Goal: Task Accomplishment & Management: Complete application form

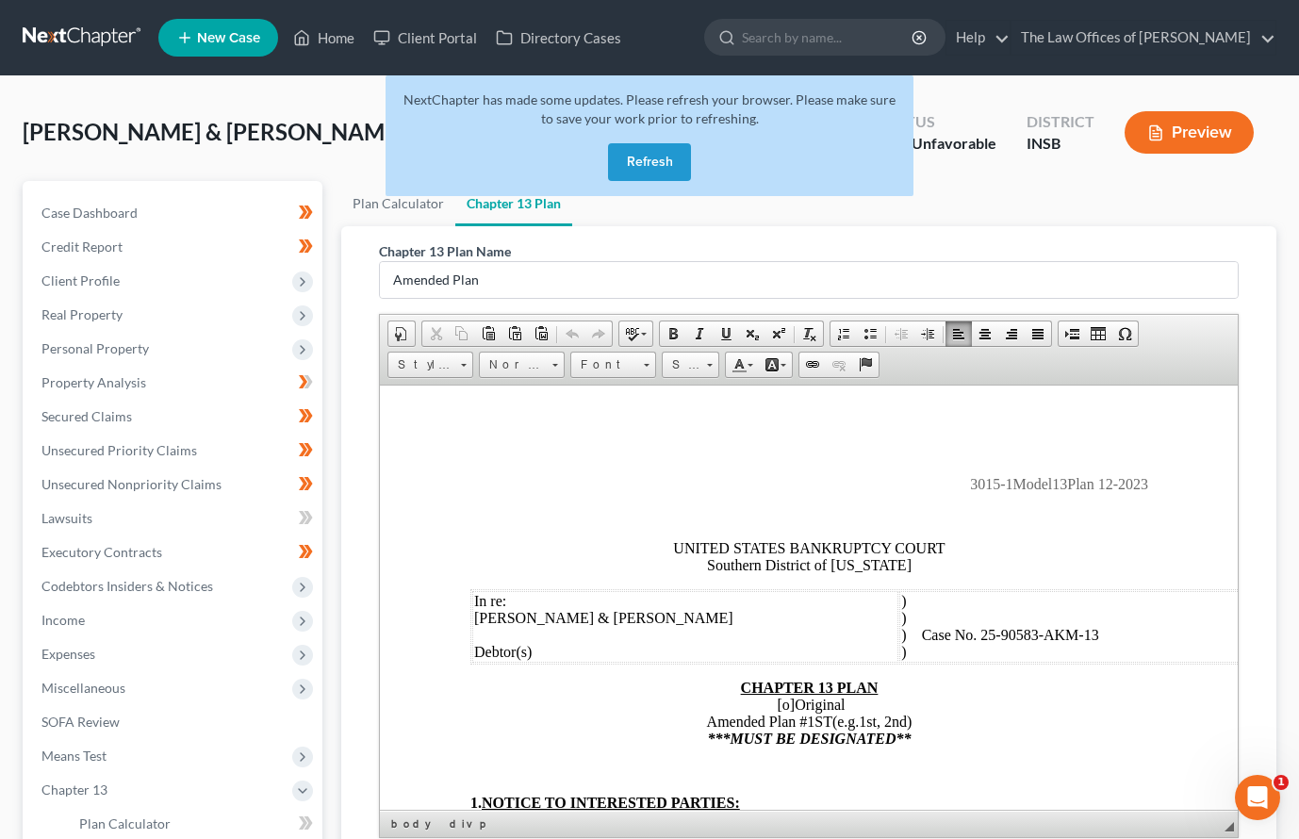
scroll to position [3017, 0]
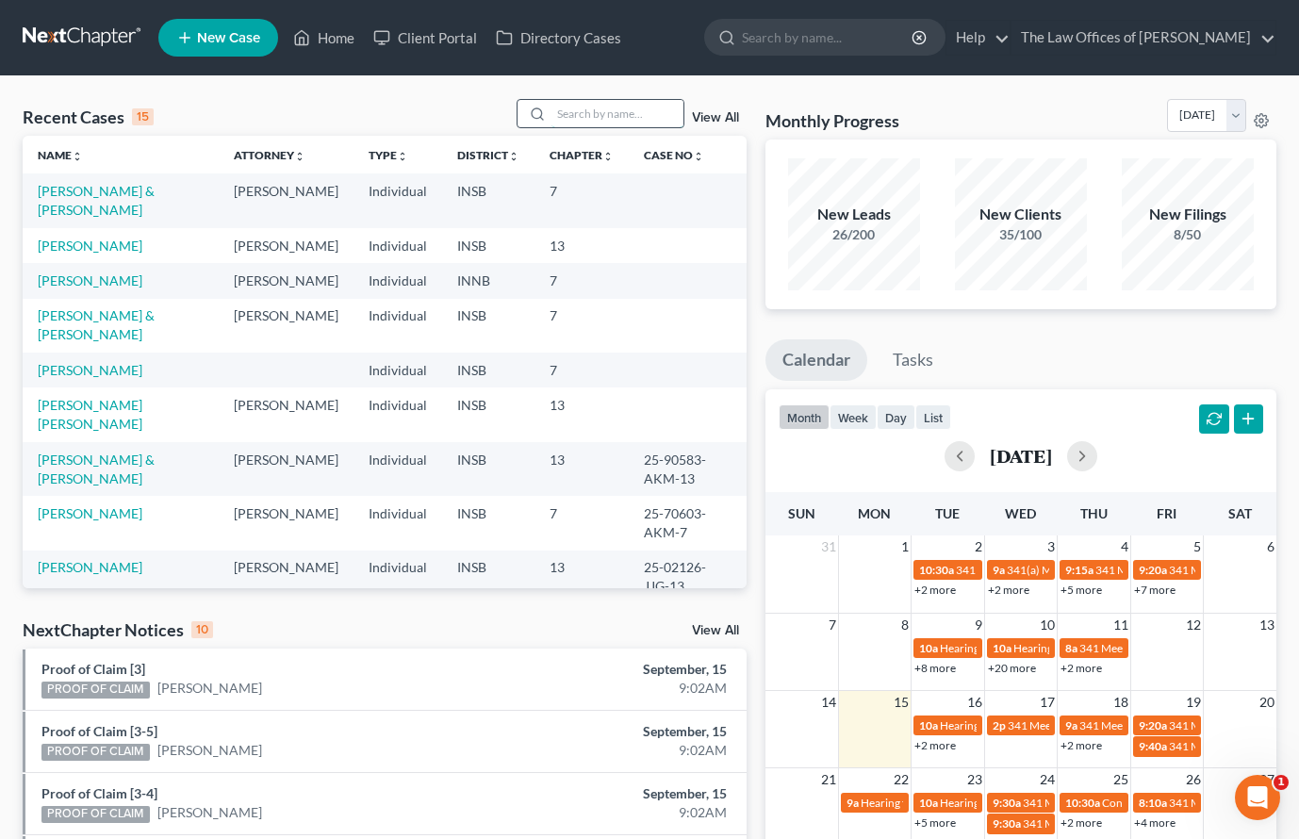
click at [614, 116] on input "search" at bounding box center [618, 113] width 132 height 27
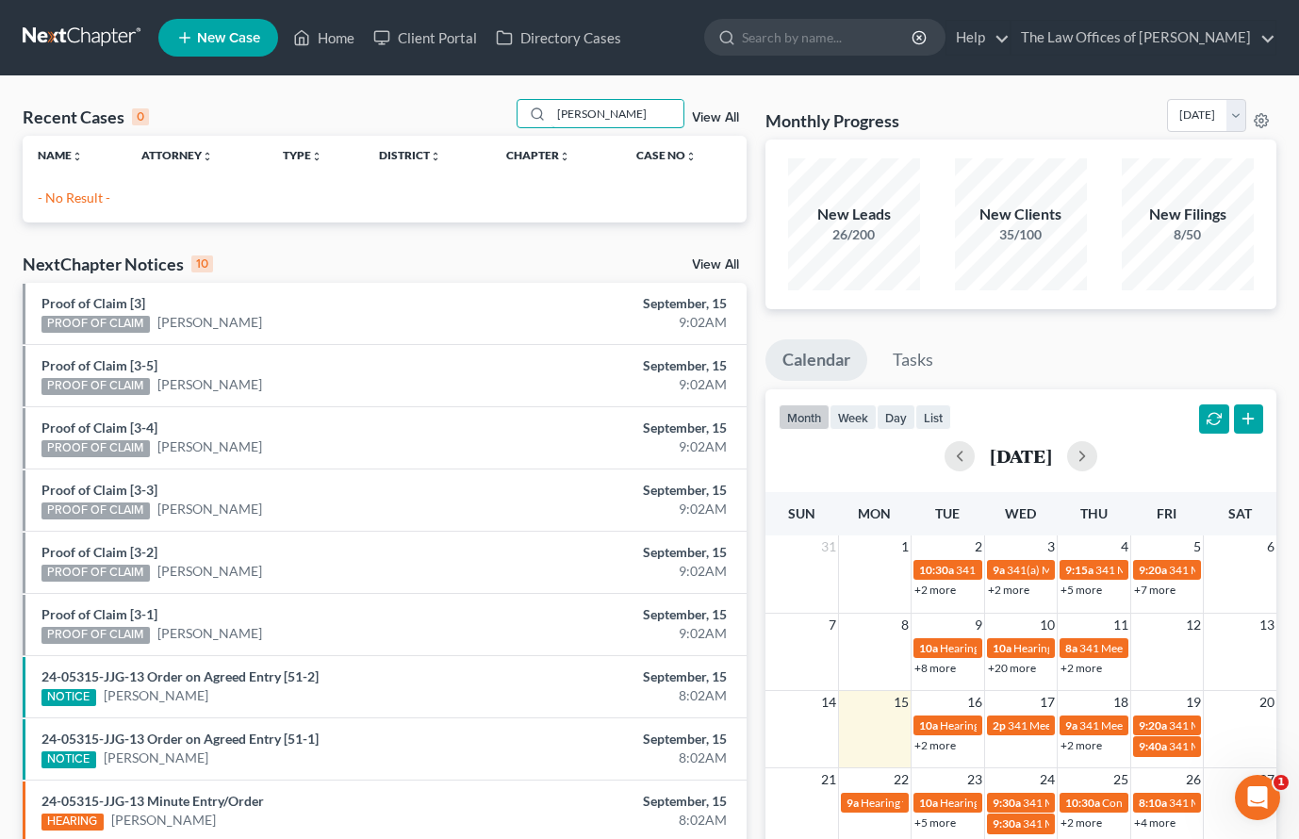
drag, startPoint x: 558, startPoint y: 114, endPoint x: 488, endPoint y: 114, distance: 70.7
click at [488, 114] on div "Recent Cases 0 [PERSON_NAME] View All" at bounding box center [385, 117] width 724 height 37
click at [627, 112] on input "williams, dar" at bounding box center [618, 113] width 132 height 27
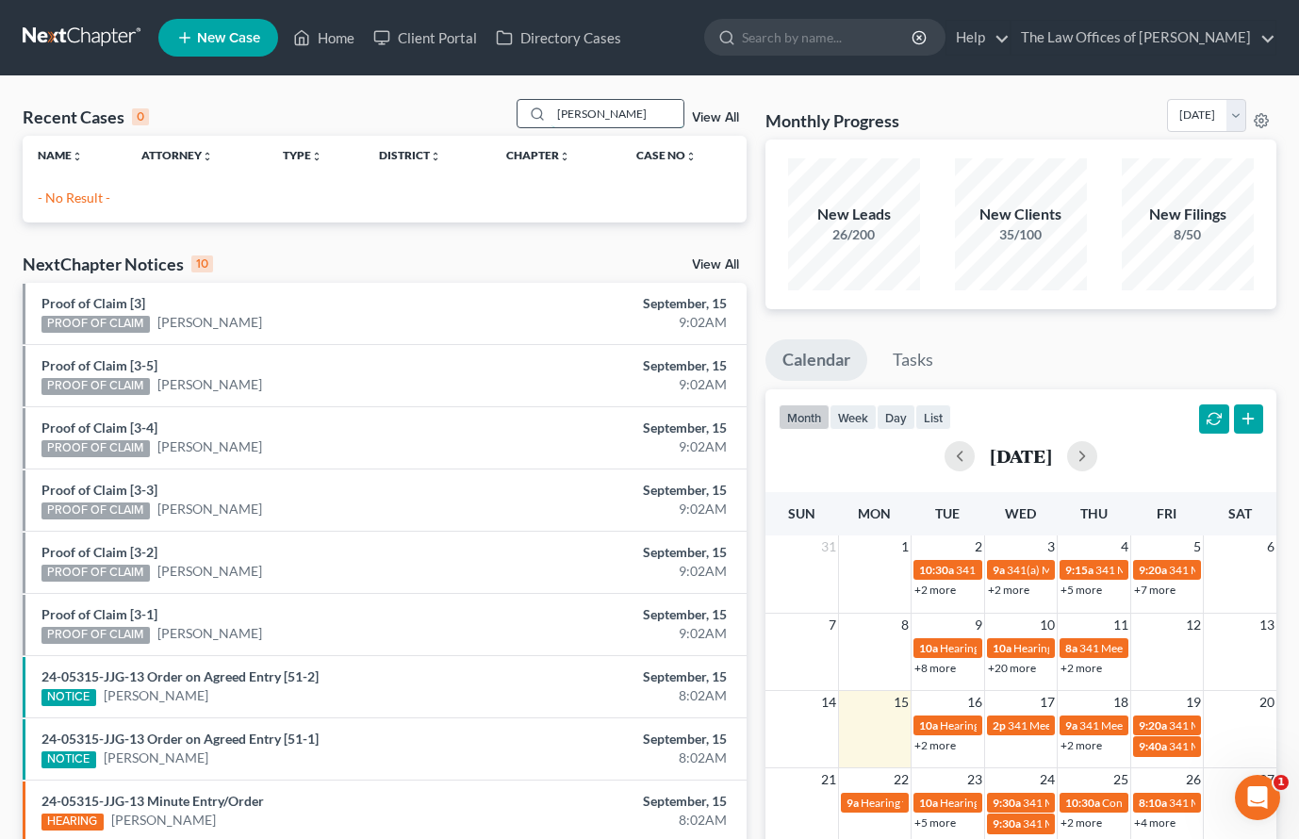
click at [627, 112] on input "williams, dar" at bounding box center [618, 113] width 132 height 27
type input "W"
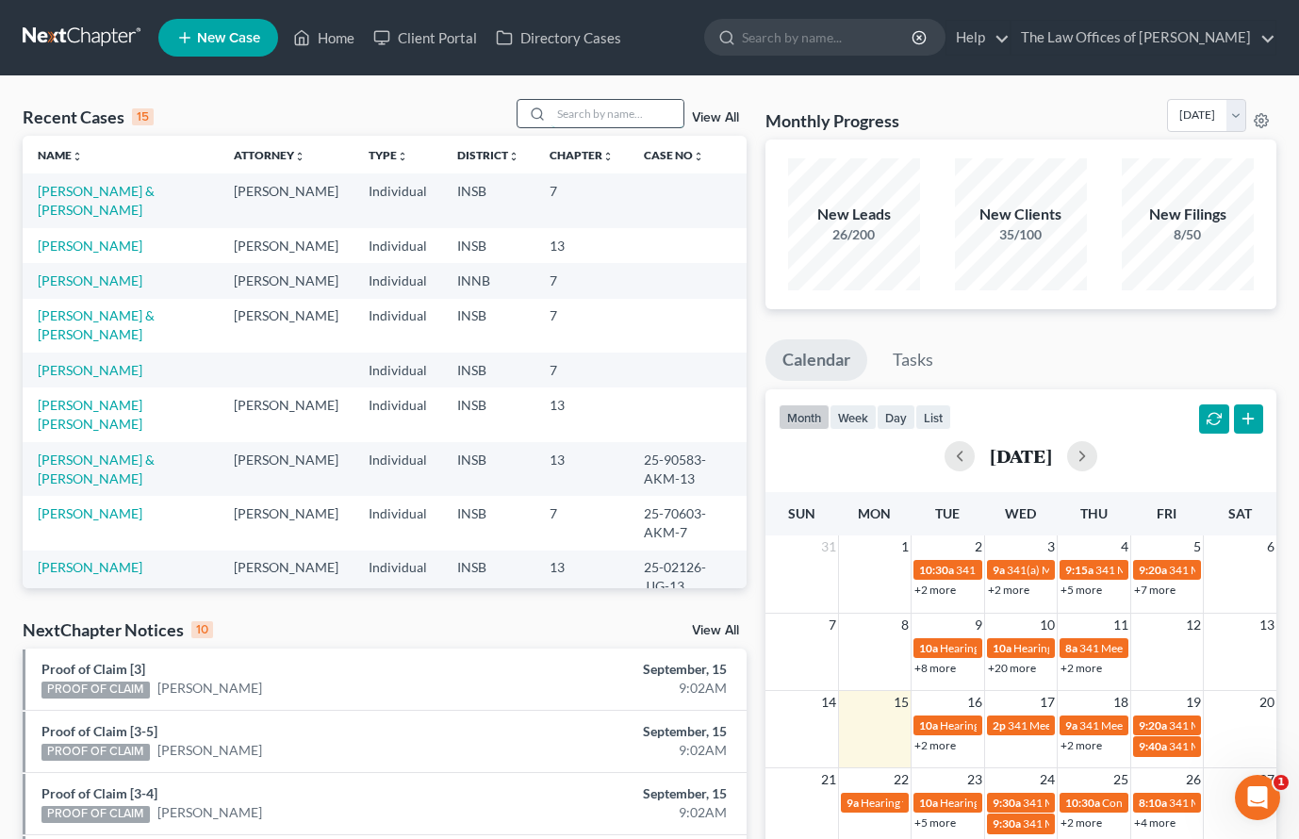
click at [591, 115] on input "search" at bounding box center [618, 113] width 132 height 27
type input "w"
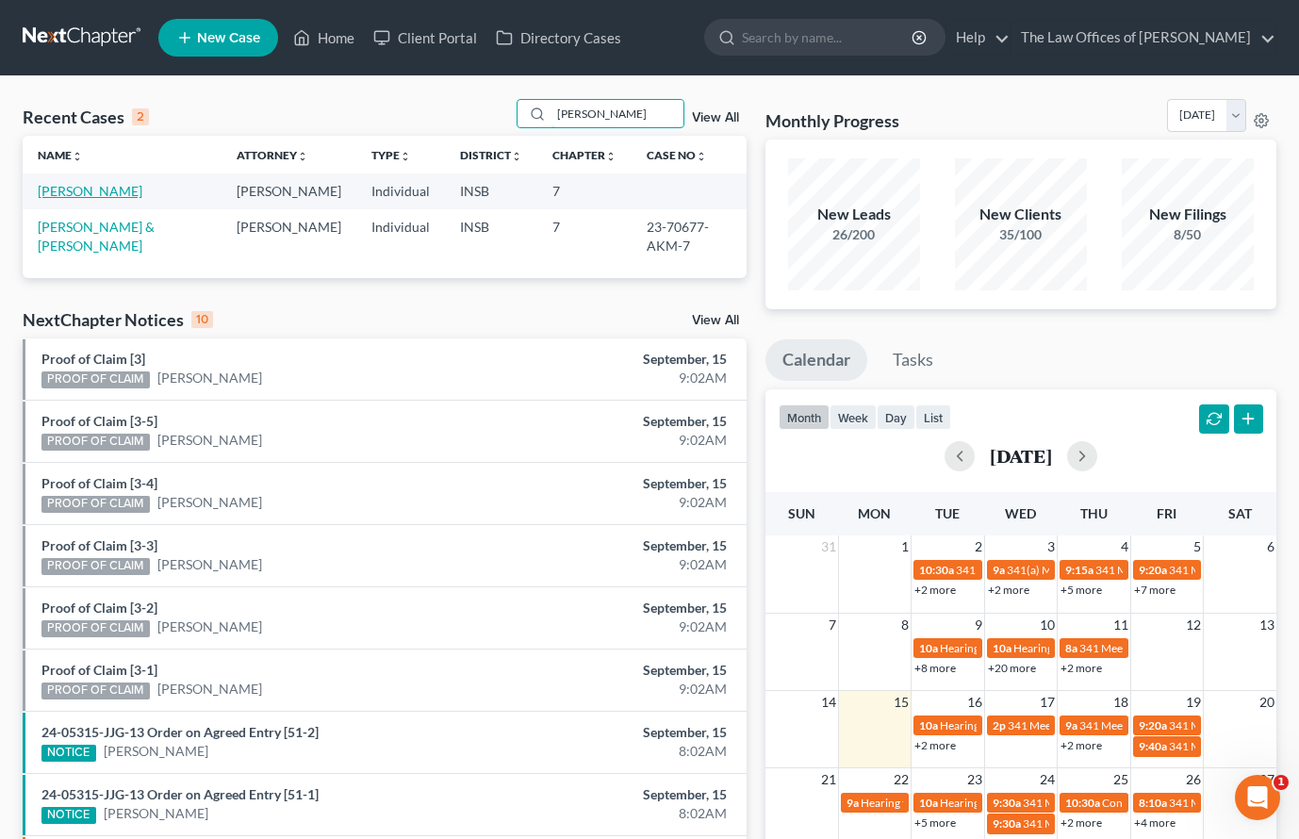
type input "darrell"
click at [107, 188] on link "[PERSON_NAME]" at bounding box center [90, 191] width 105 height 16
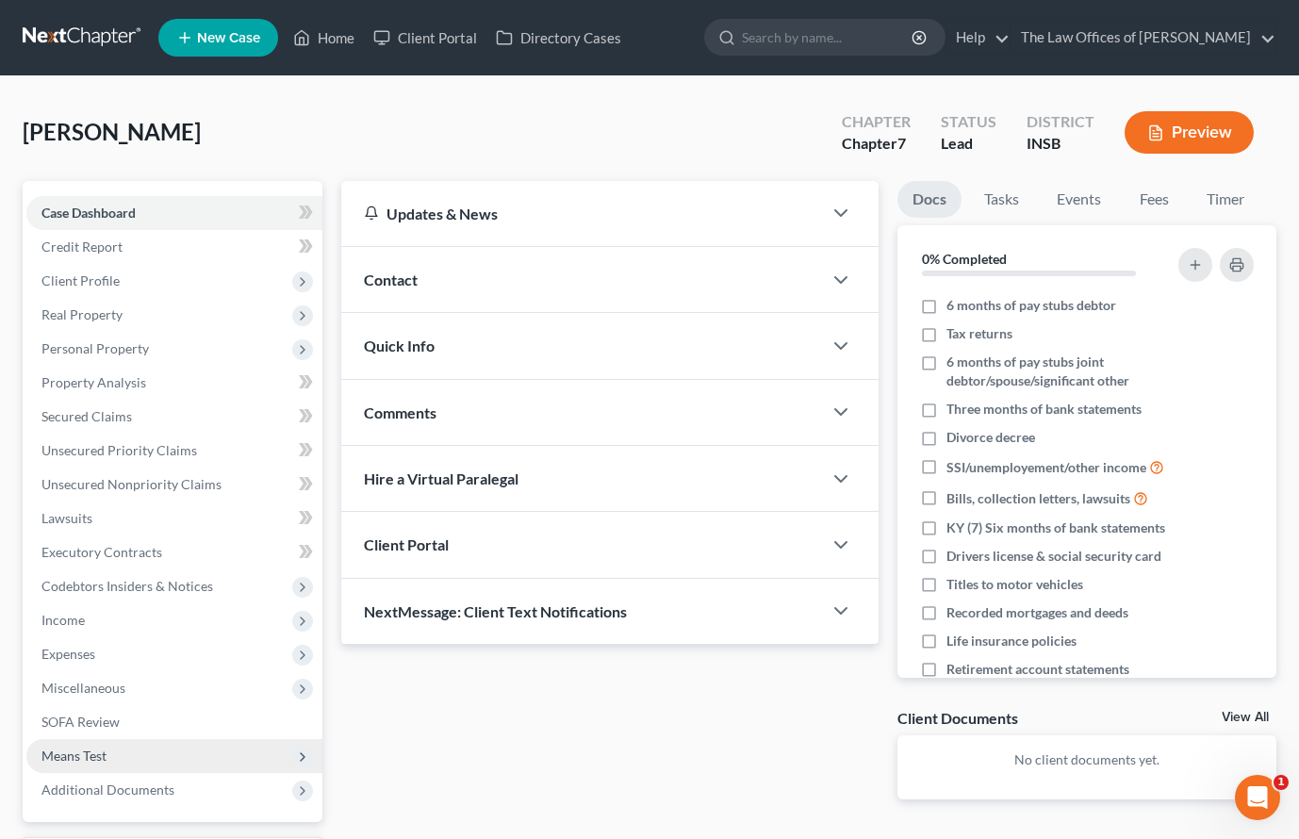
scroll to position [163, 0]
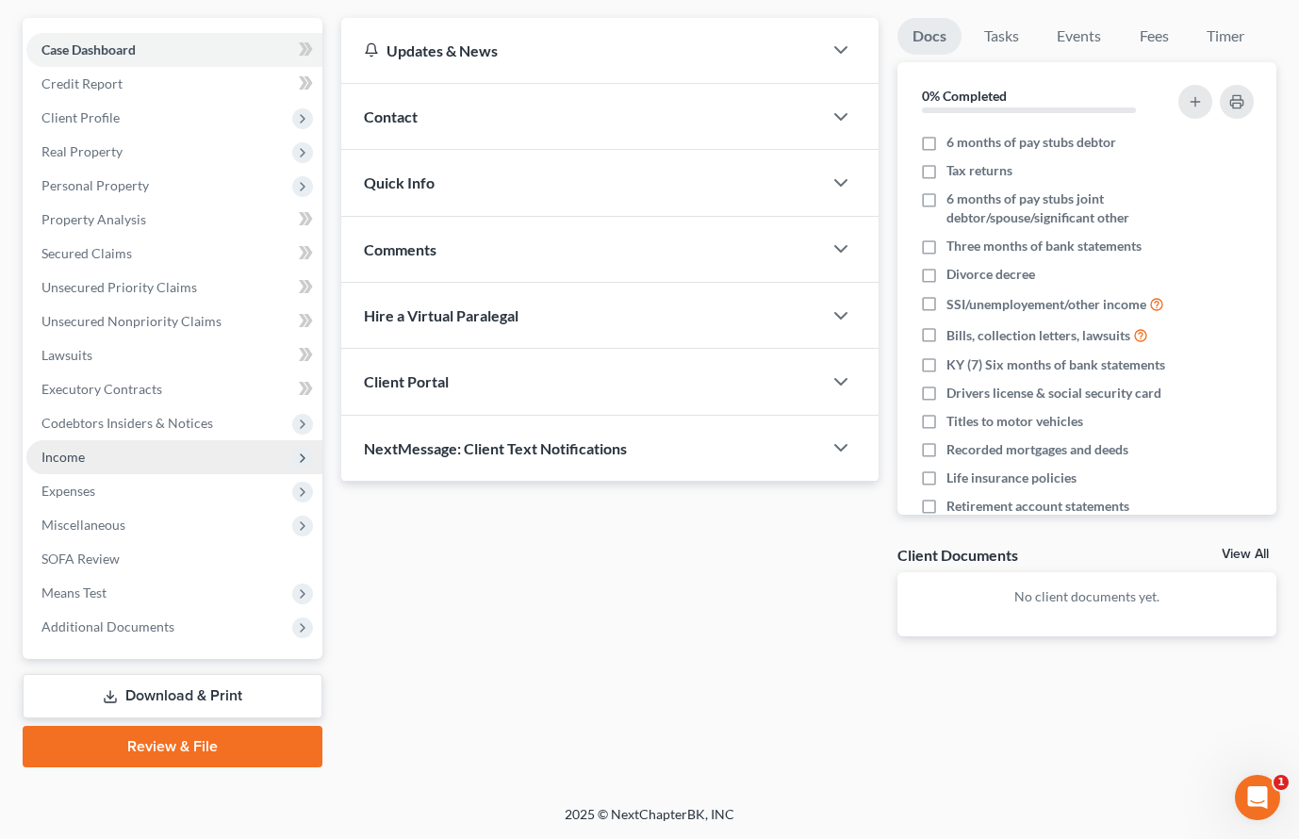
click at [86, 466] on span "Income" at bounding box center [174, 457] width 296 height 34
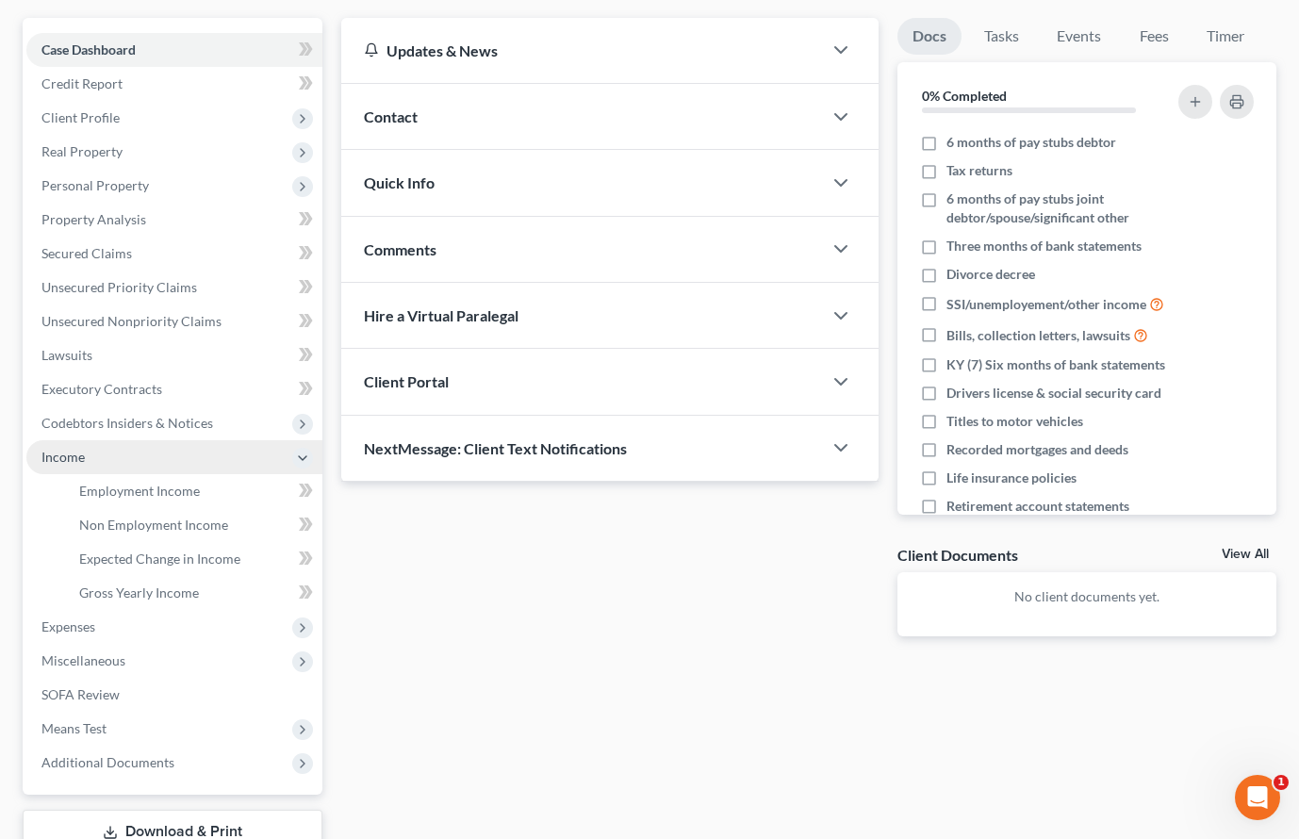
click at [90, 472] on span "Income" at bounding box center [174, 457] width 296 height 34
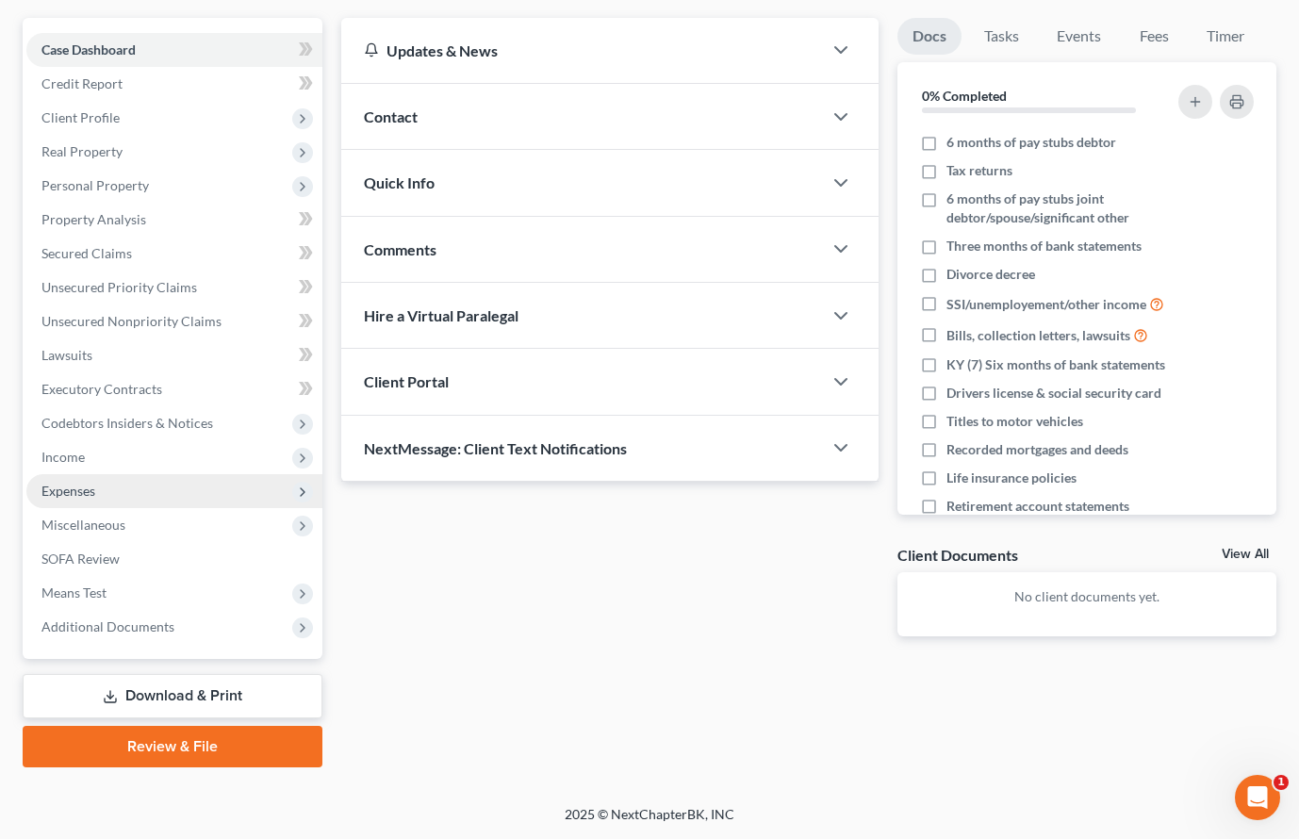
click at [91, 484] on span "Expenses" at bounding box center [68, 491] width 54 height 16
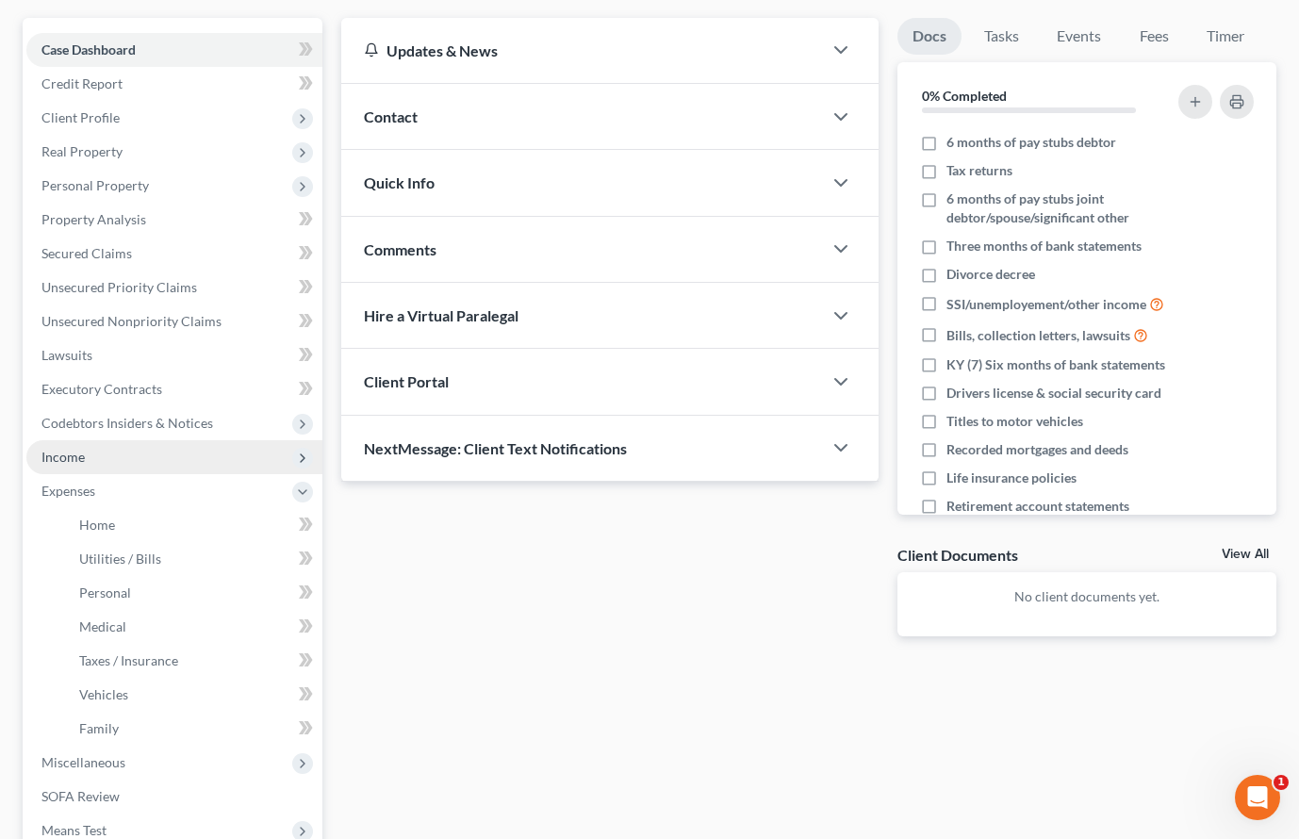
click at [91, 461] on span "Income" at bounding box center [174, 457] width 296 height 34
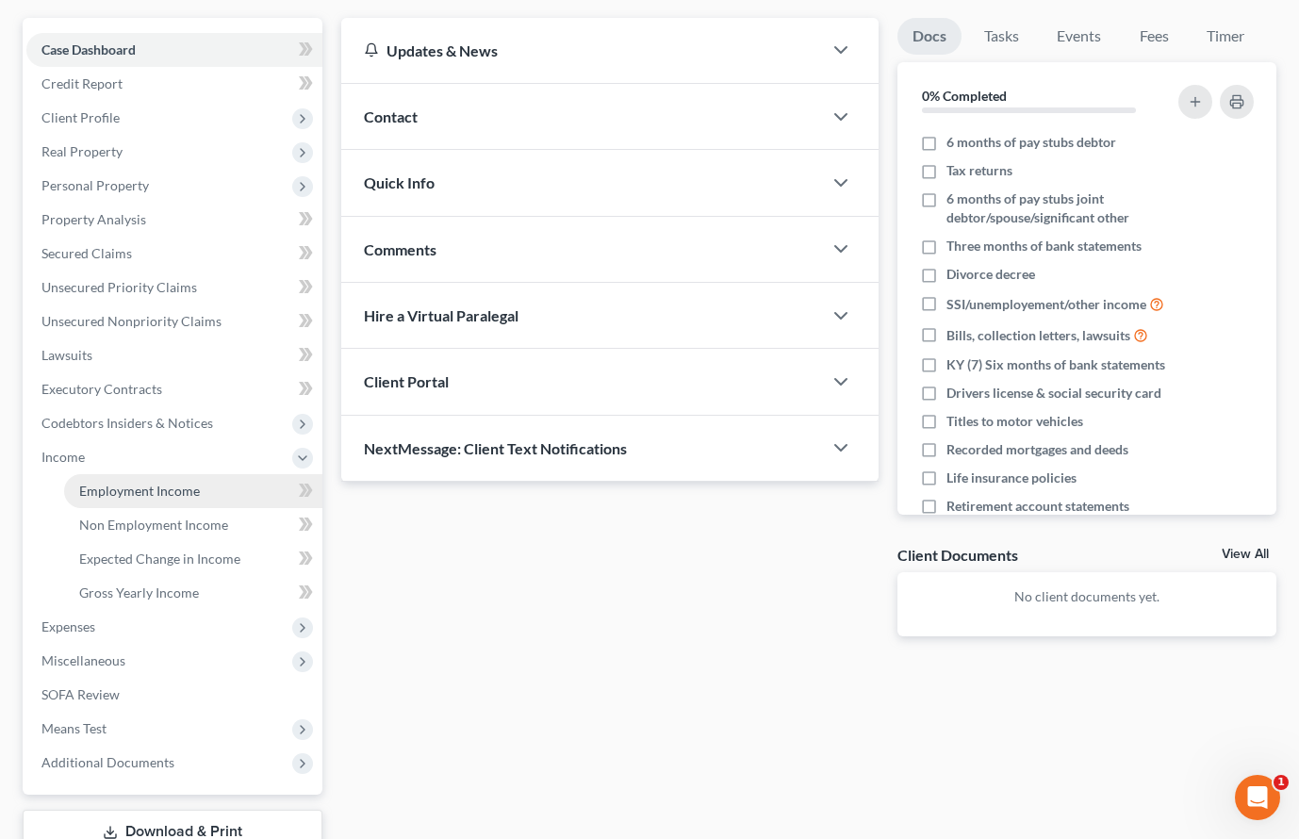
click at [100, 480] on link "Employment Income" at bounding box center [193, 491] width 258 height 34
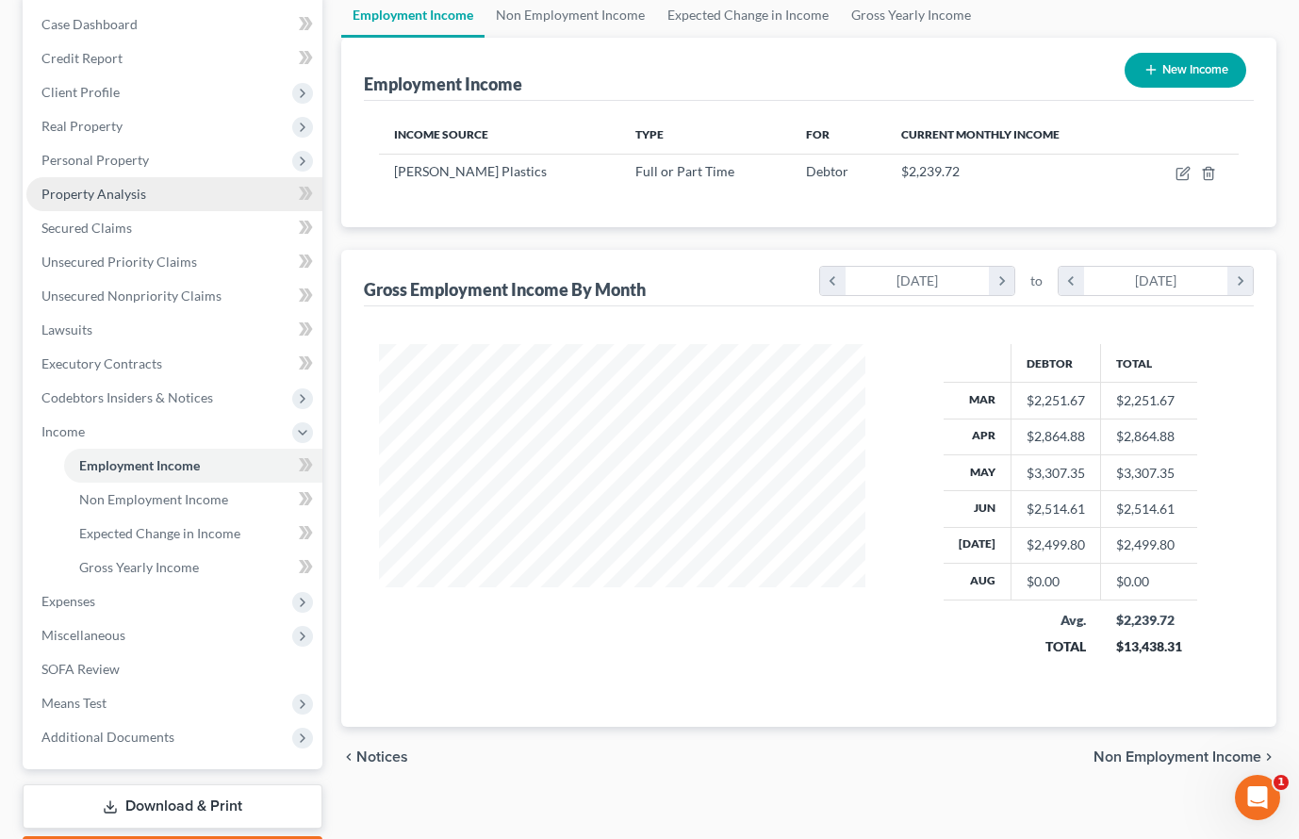
scroll to position [125, 0]
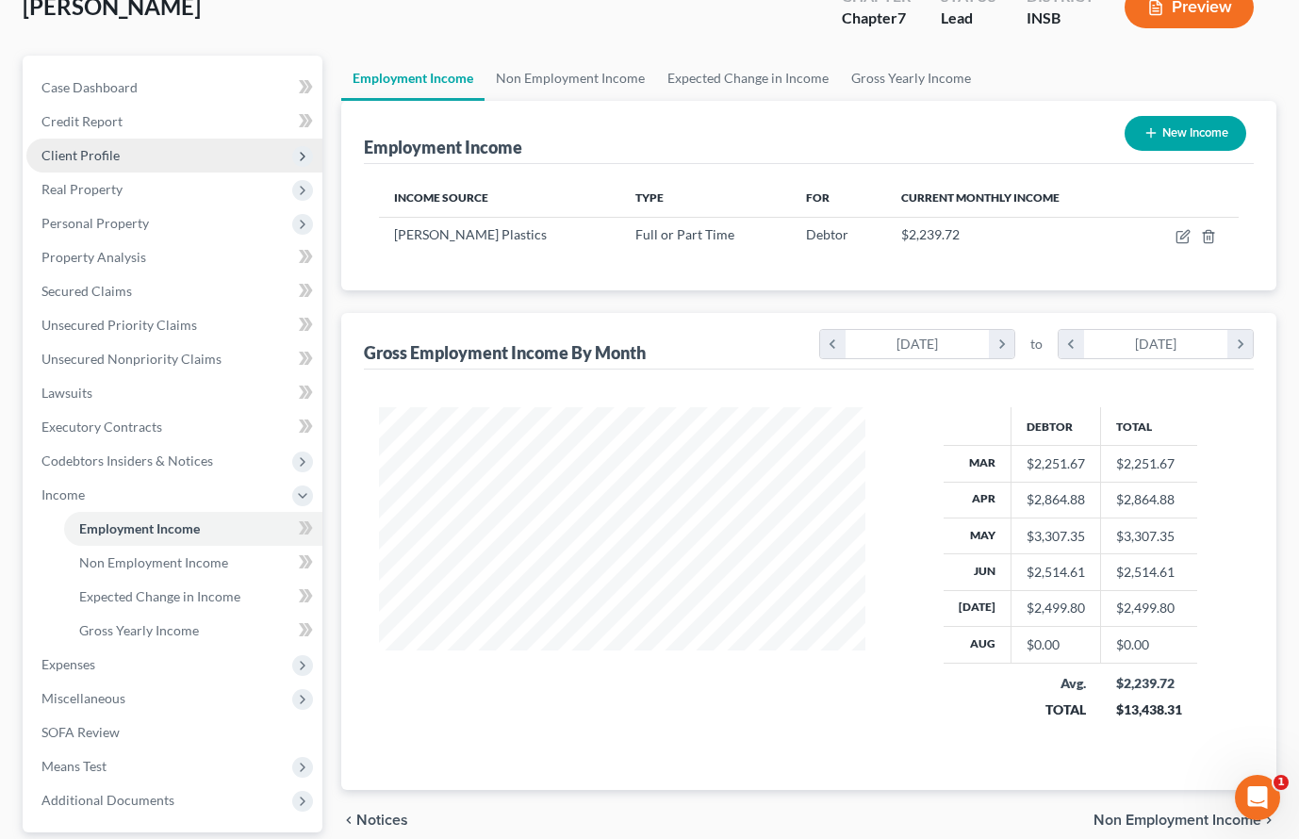
click at [100, 158] on span "Client Profile" at bounding box center [80, 155] width 78 height 16
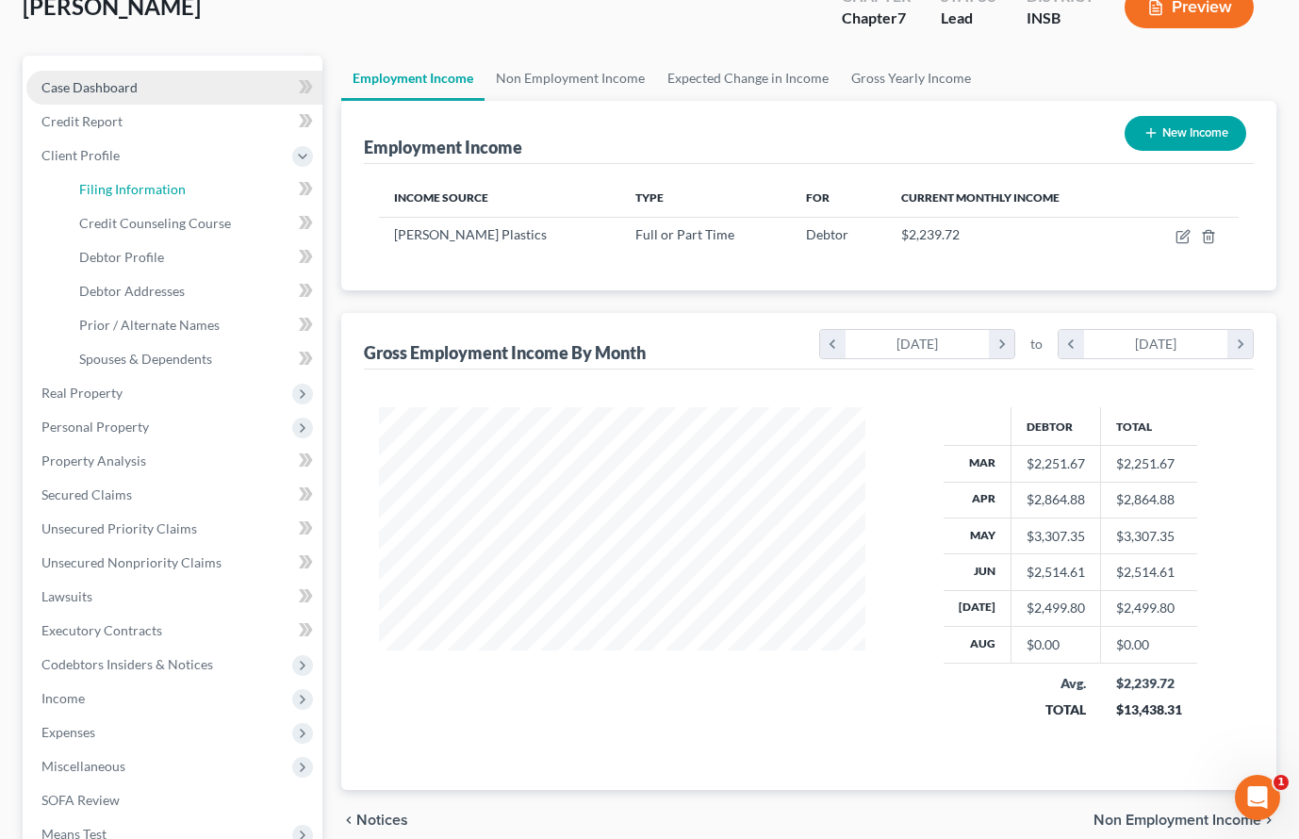
click at [124, 197] on link "Filing Information" at bounding box center [193, 190] width 258 height 34
select select "1"
select select "0"
select select "15"
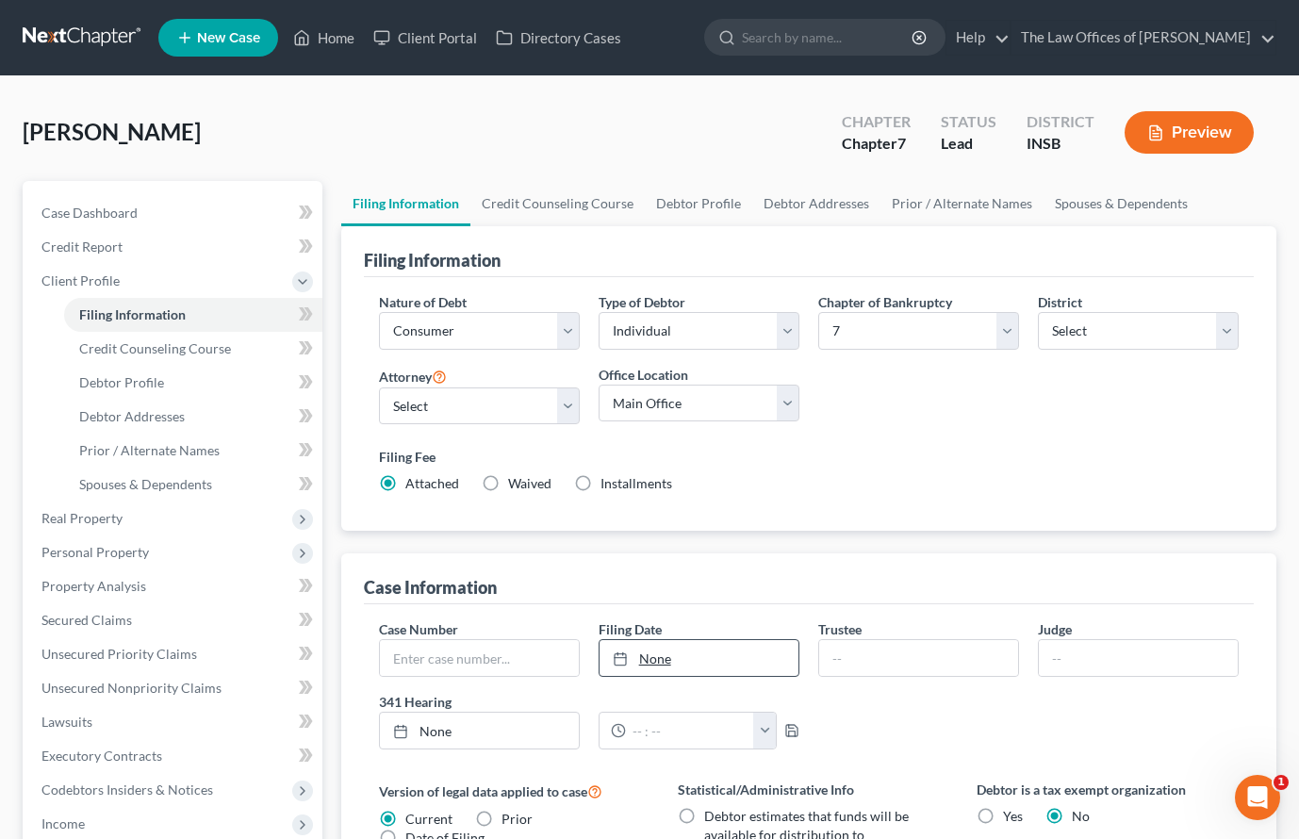
type input "9/15/2025"
click at [636, 666] on div at bounding box center [626, 659] width 26 height 16
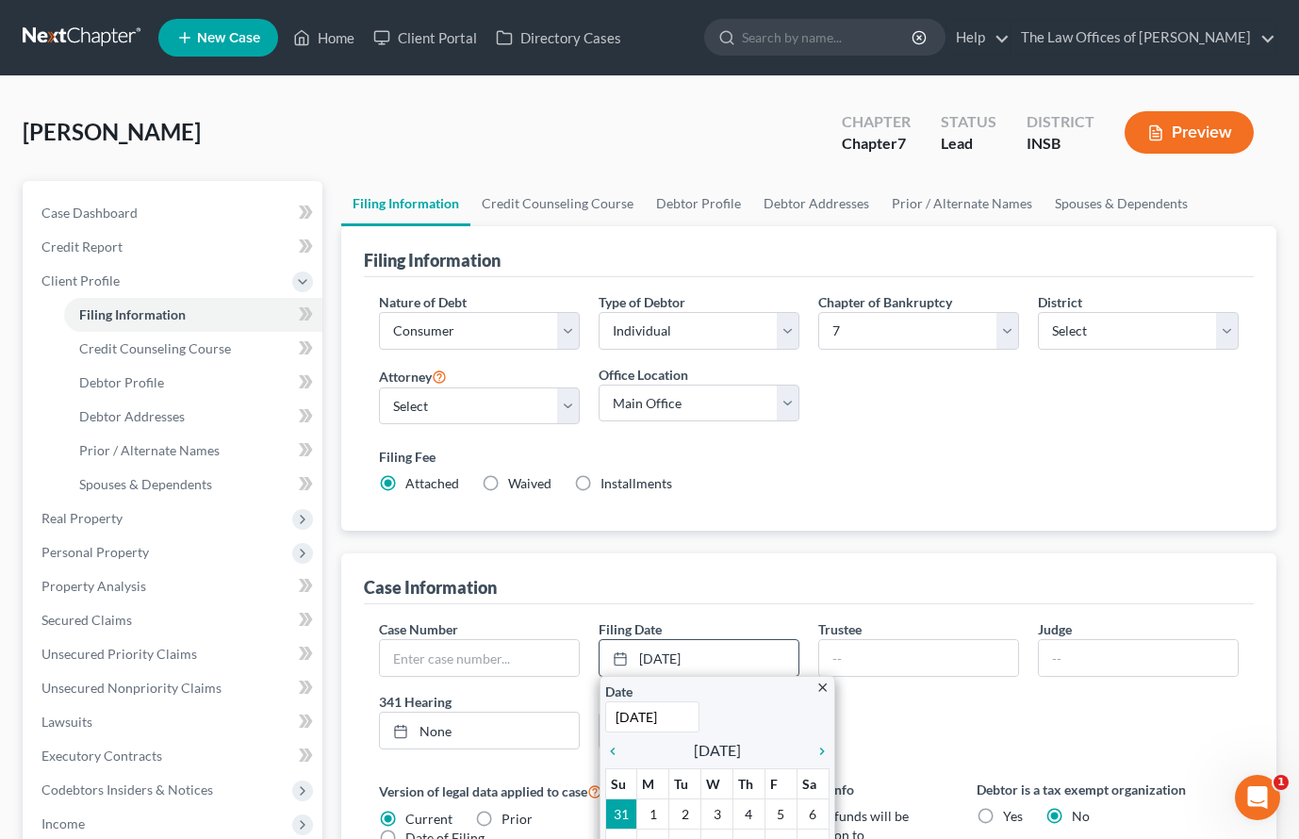
scroll to position [189, 0]
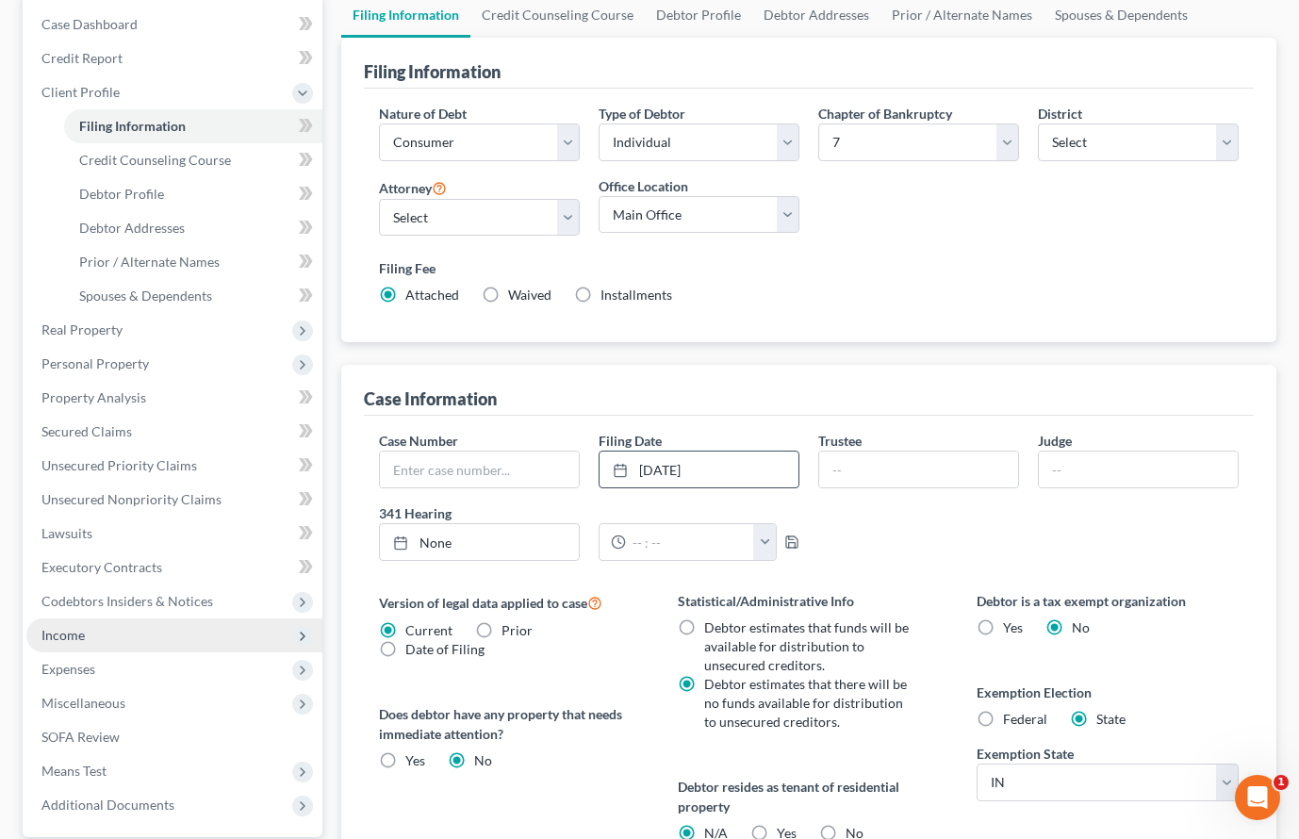
click at [76, 636] on span "Income" at bounding box center [62, 635] width 43 height 16
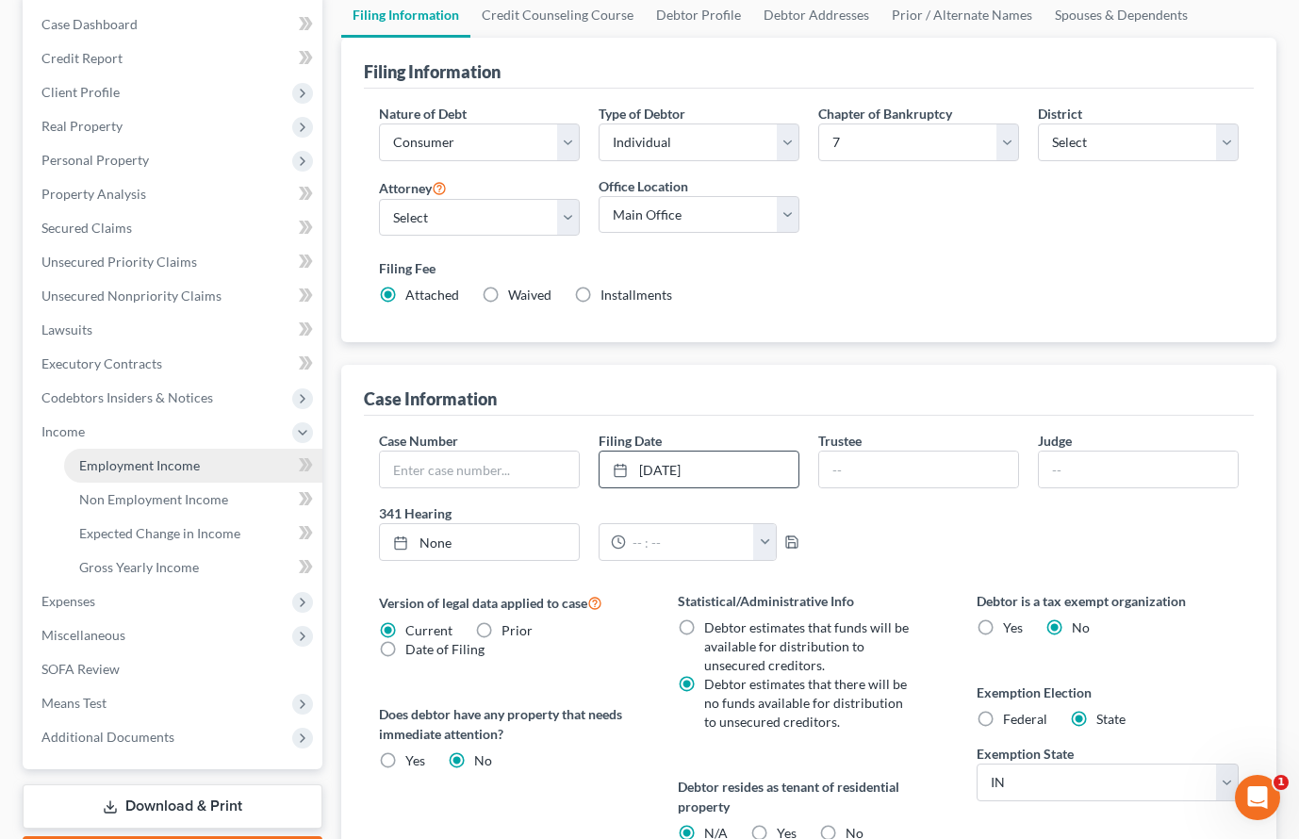
click at [93, 472] on span "Employment Income" at bounding box center [139, 465] width 121 height 16
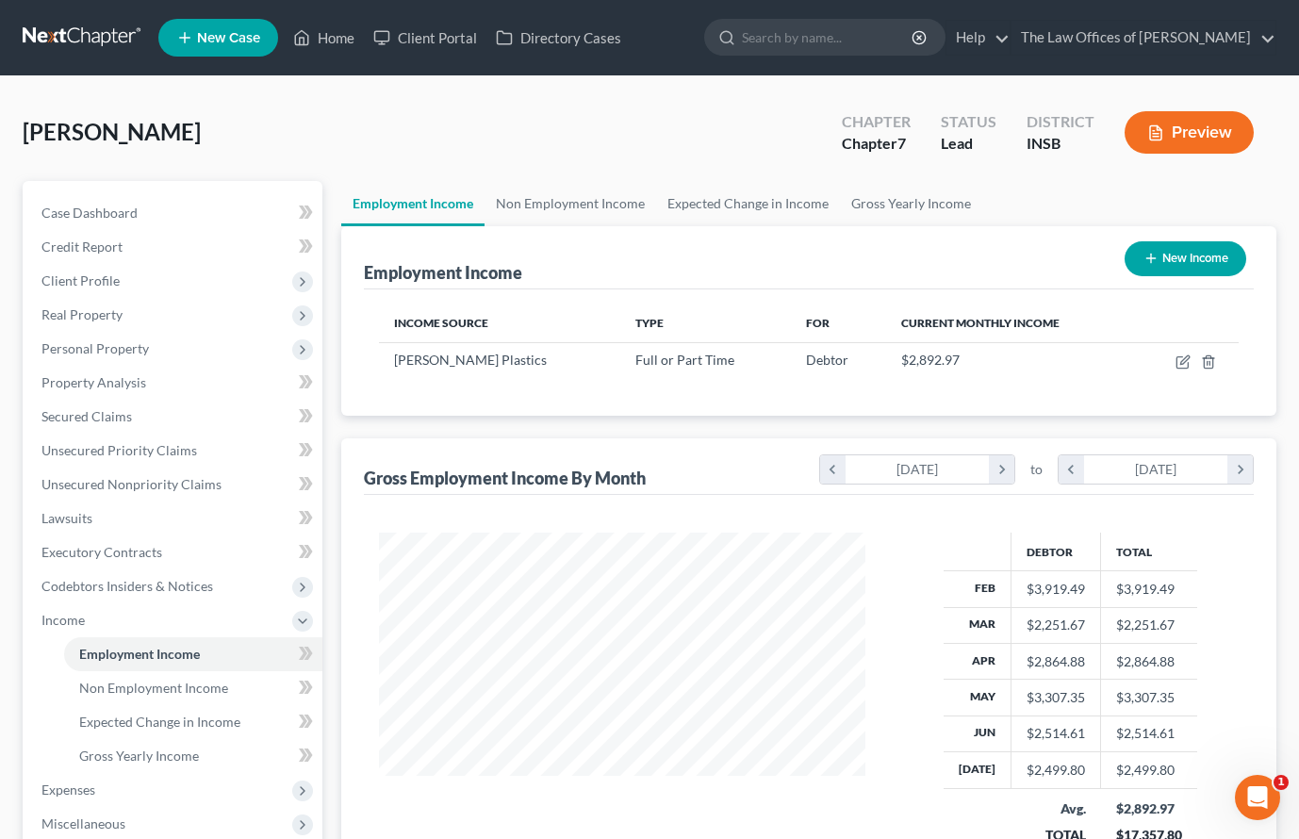
scroll to position [189, 0]
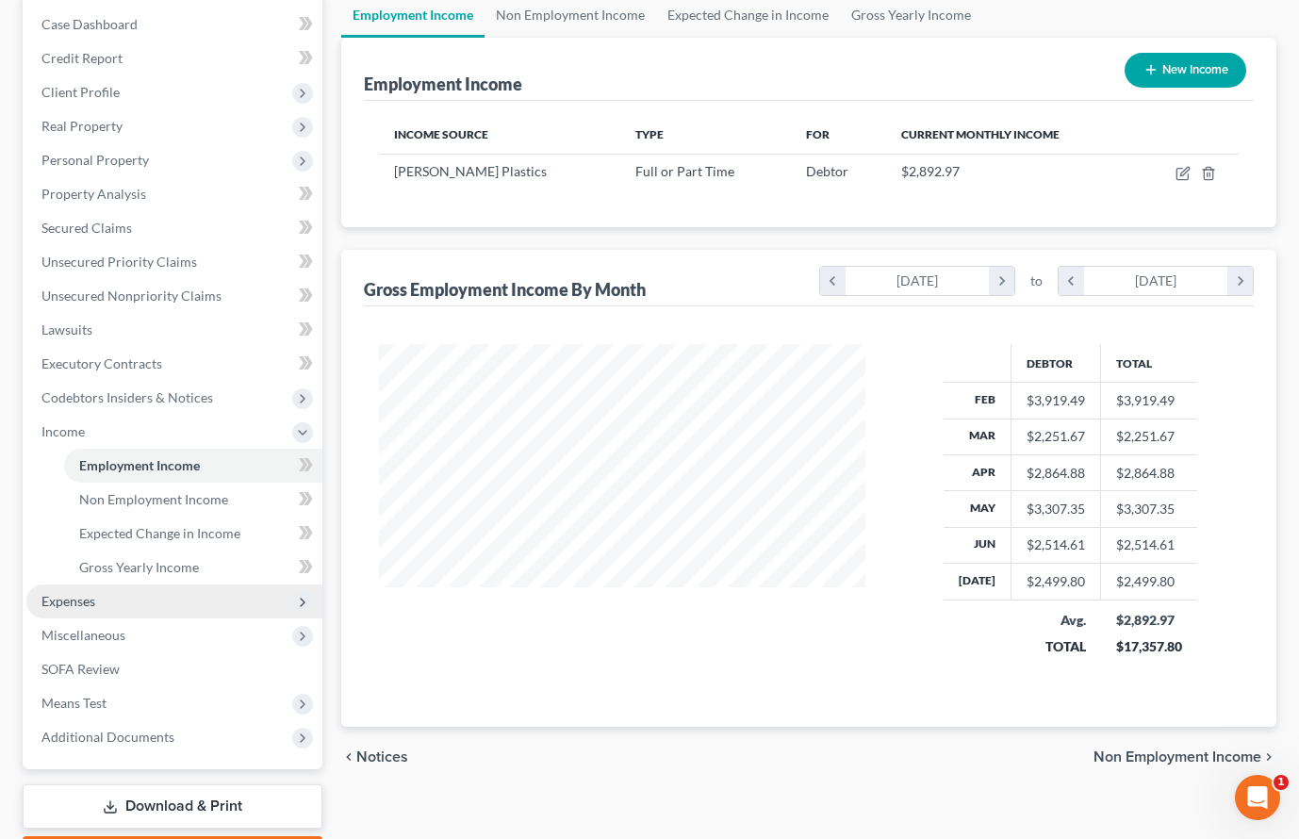
click at [99, 599] on span "Expenses" at bounding box center [174, 602] width 296 height 34
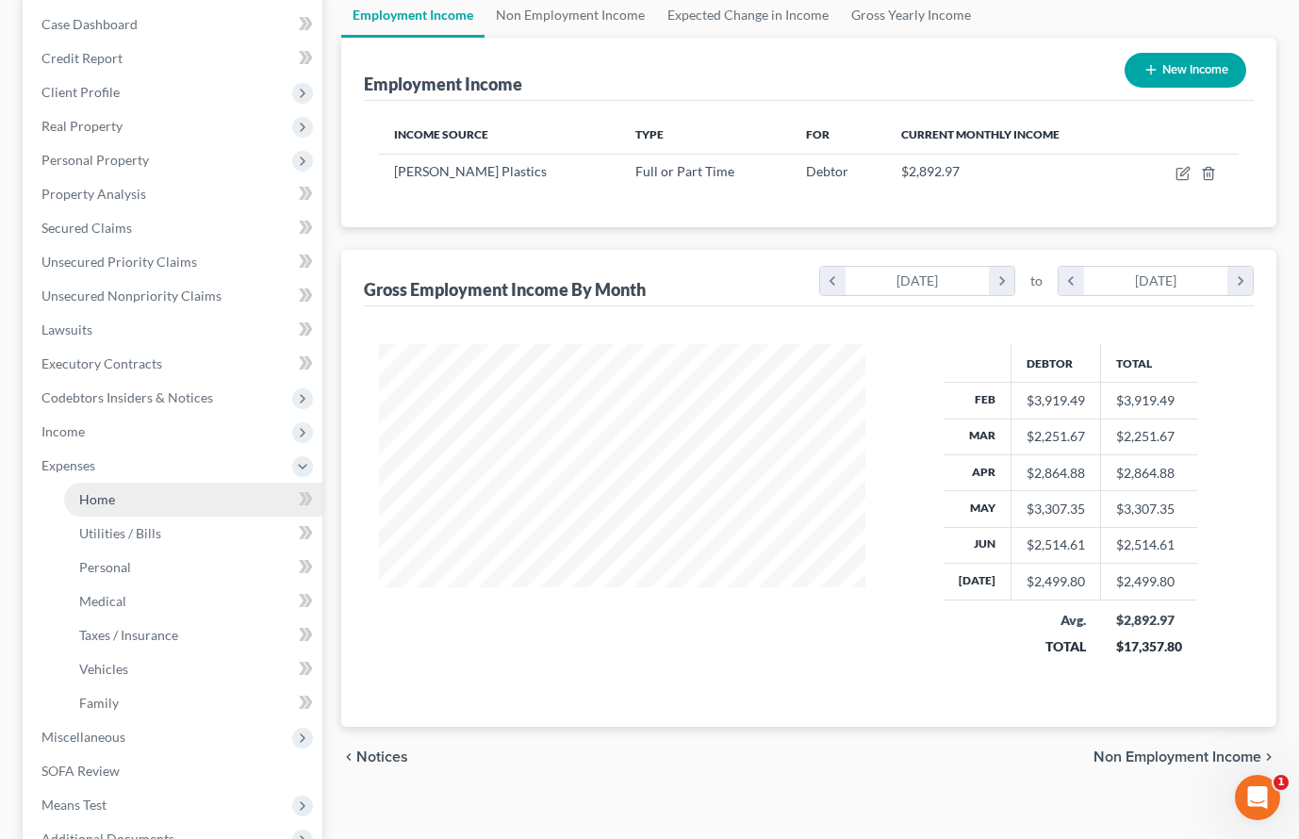
click at [118, 509] on link "Home" at bounding box center [193, 500] width 258 height 34
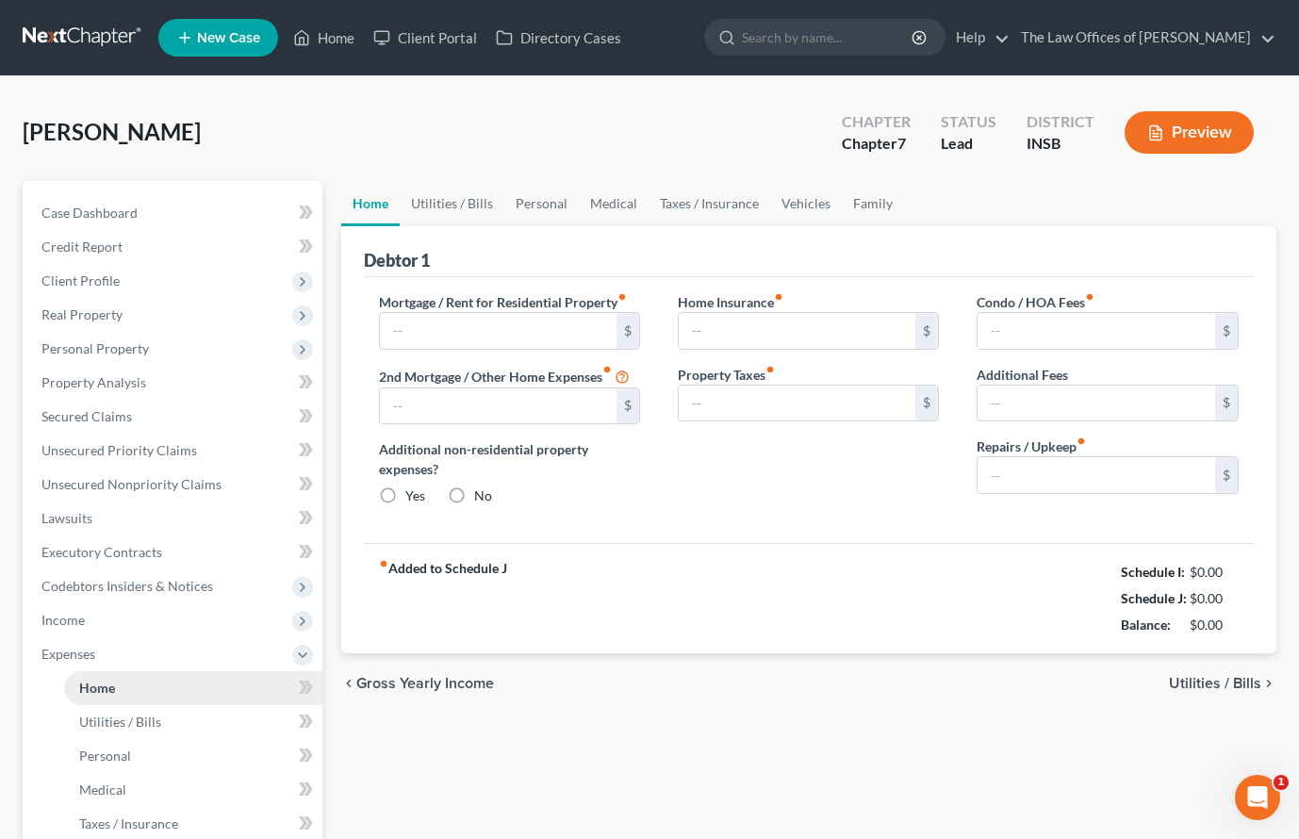
type input "600.00"
type input "0.00"
radio input "true"
type input "0.00"
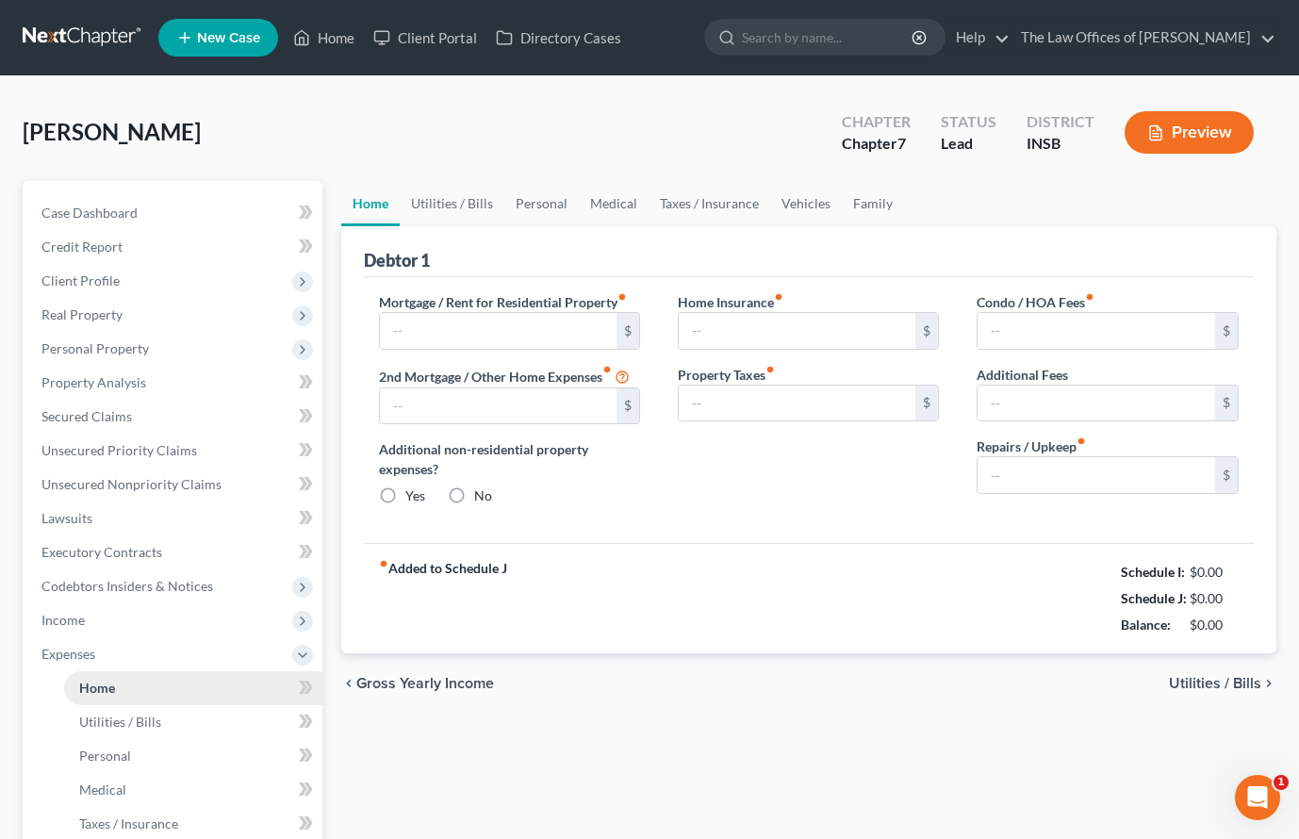
type input "0.00"
click at [850, 208] on link "Family" at bounding box center [873, 203] width 62 height 45
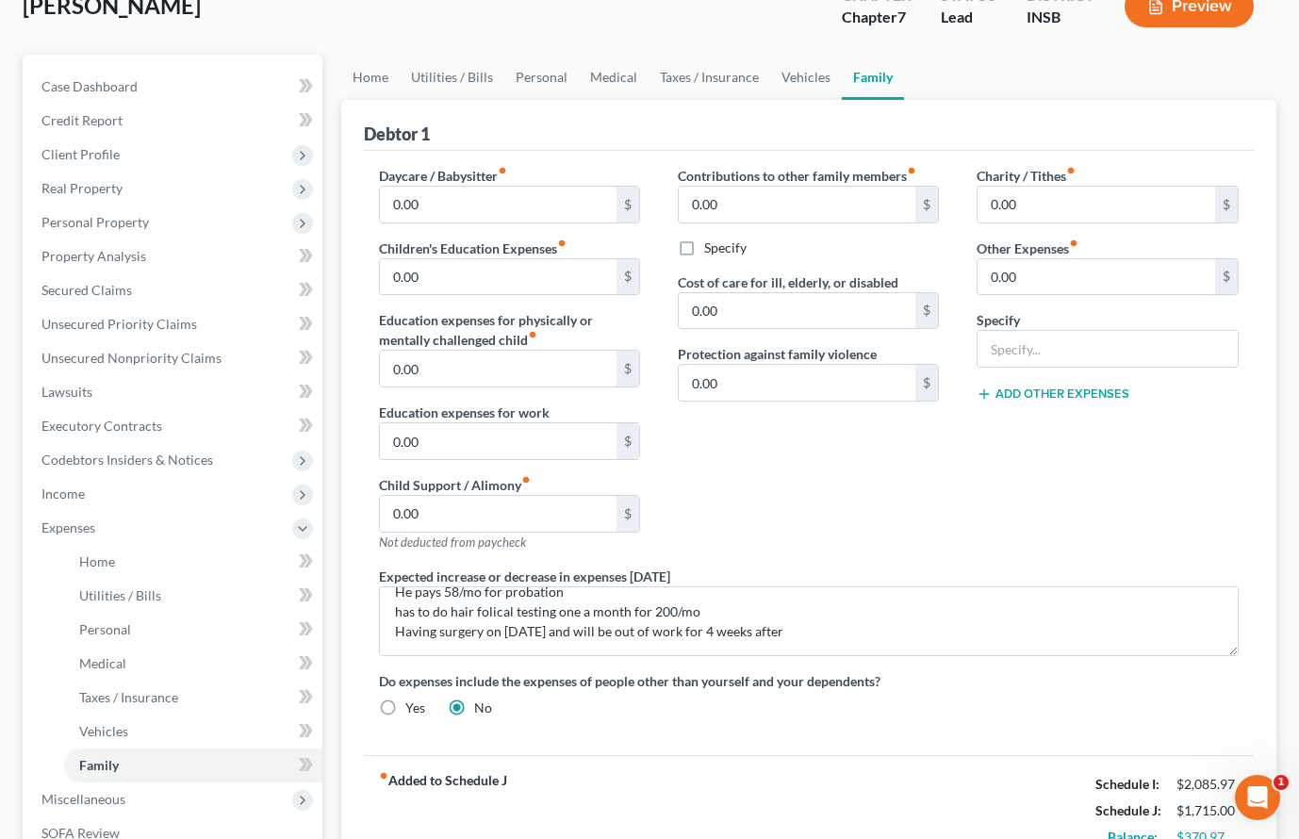
scroll to position [252, 0]
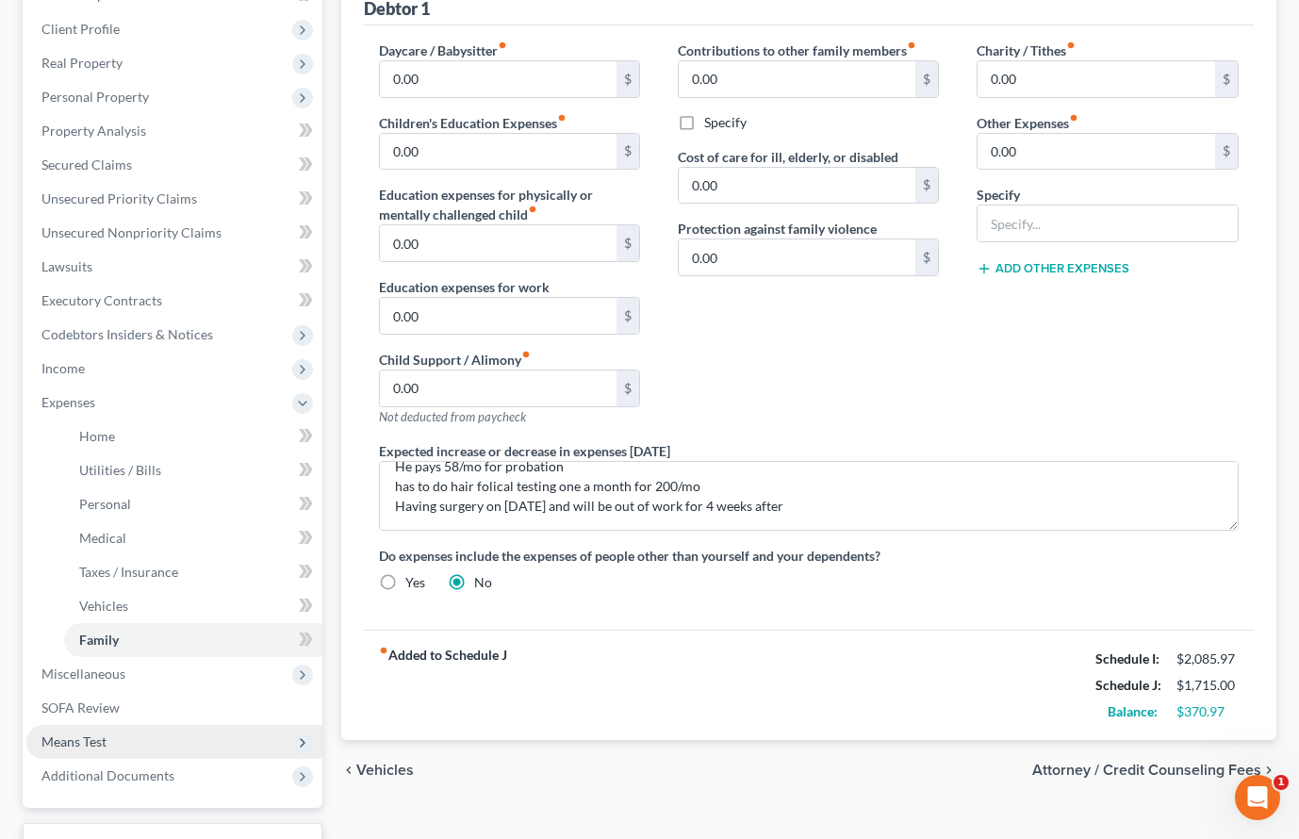
click at [124, 745] on span "Means Test" at bounding box center [174, 742] width 296 height 34
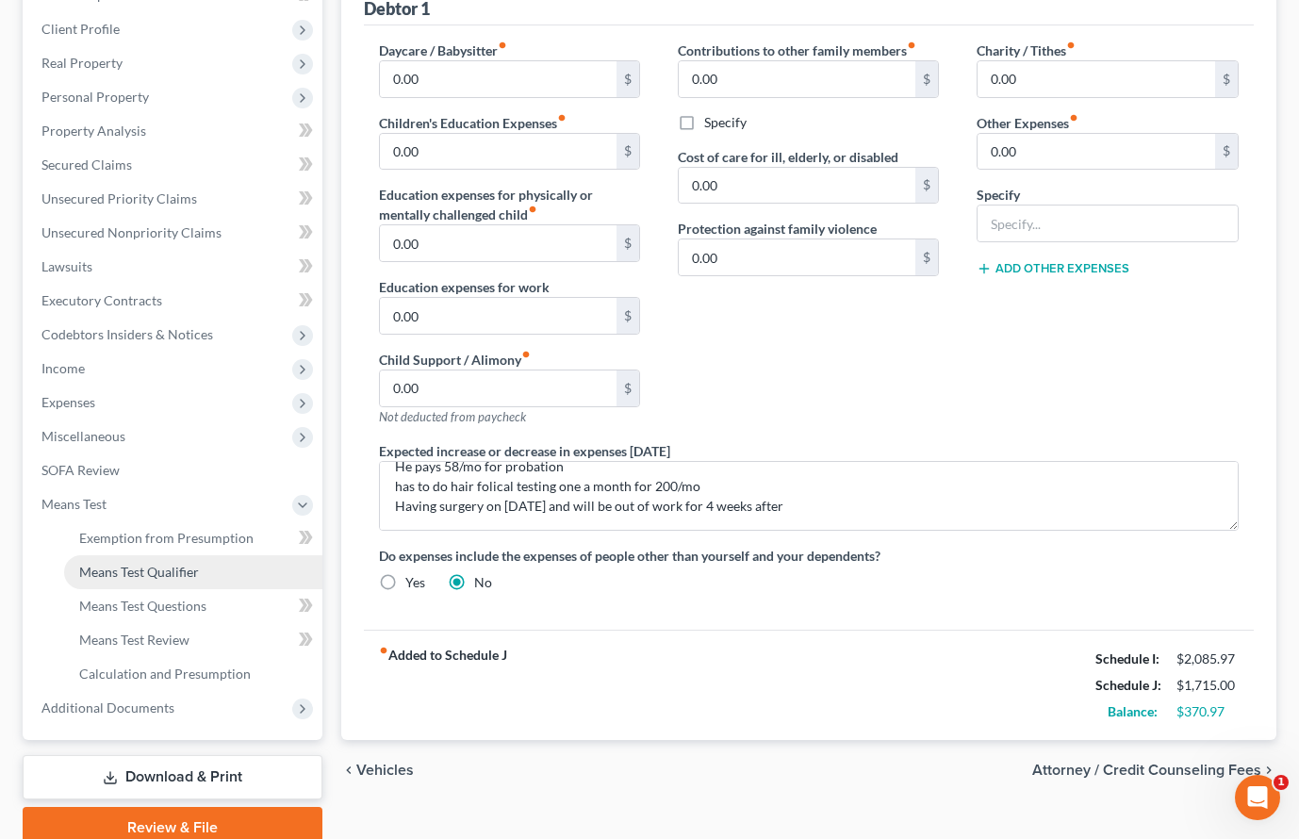
click at [150, 578] on span "Means Test Qualifier" at bounding box center [139, 572] width 120 height 16
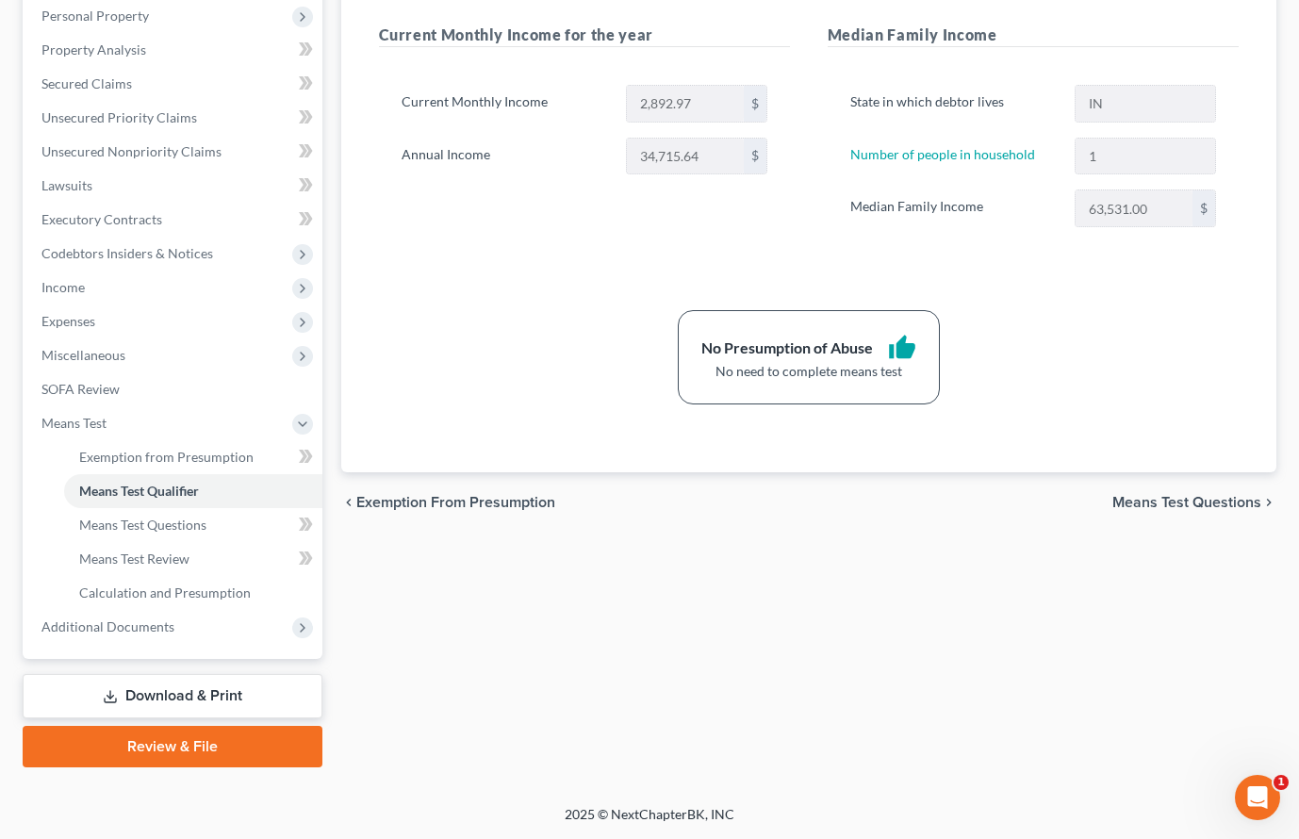
scroll to position [144, 0]
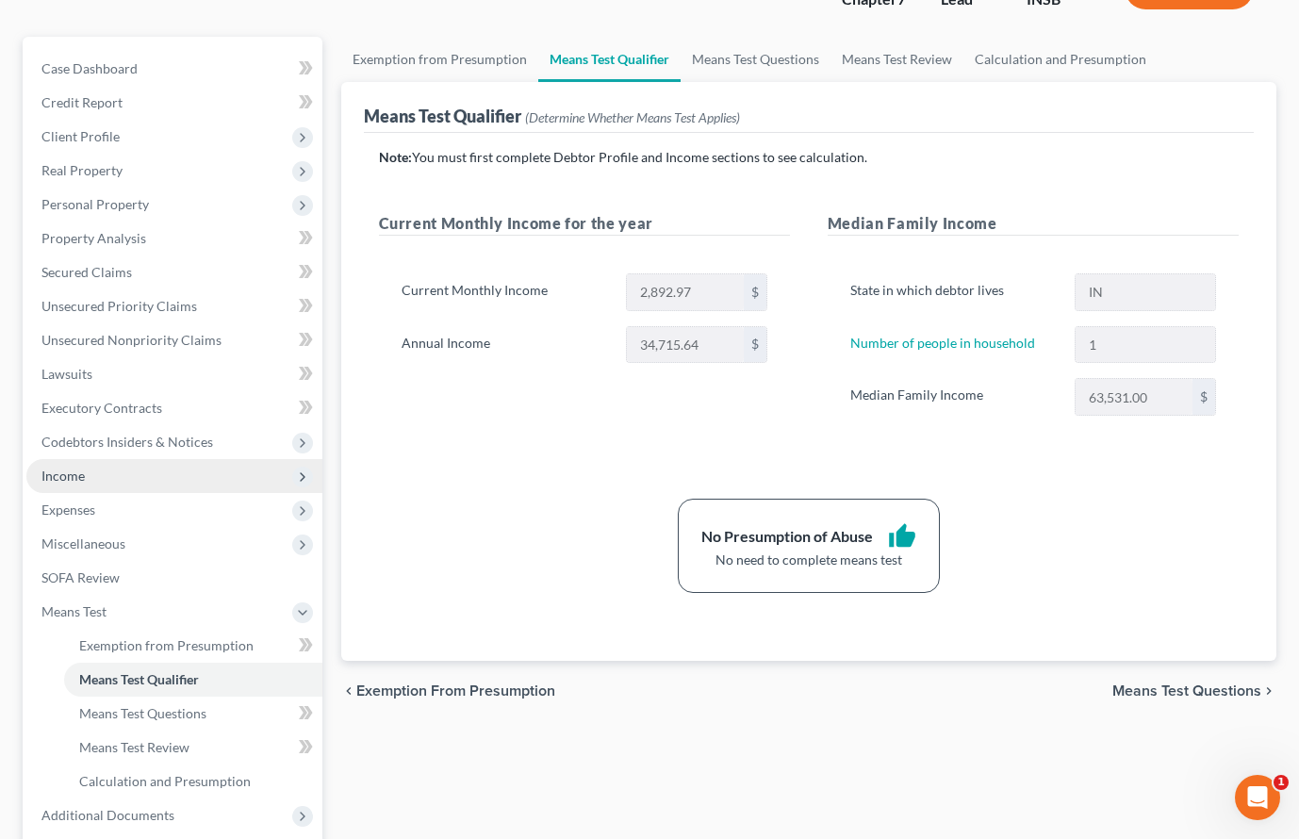
click at [61, 471] on span "Income" at bounding box center [62, 476] width 43 height 16
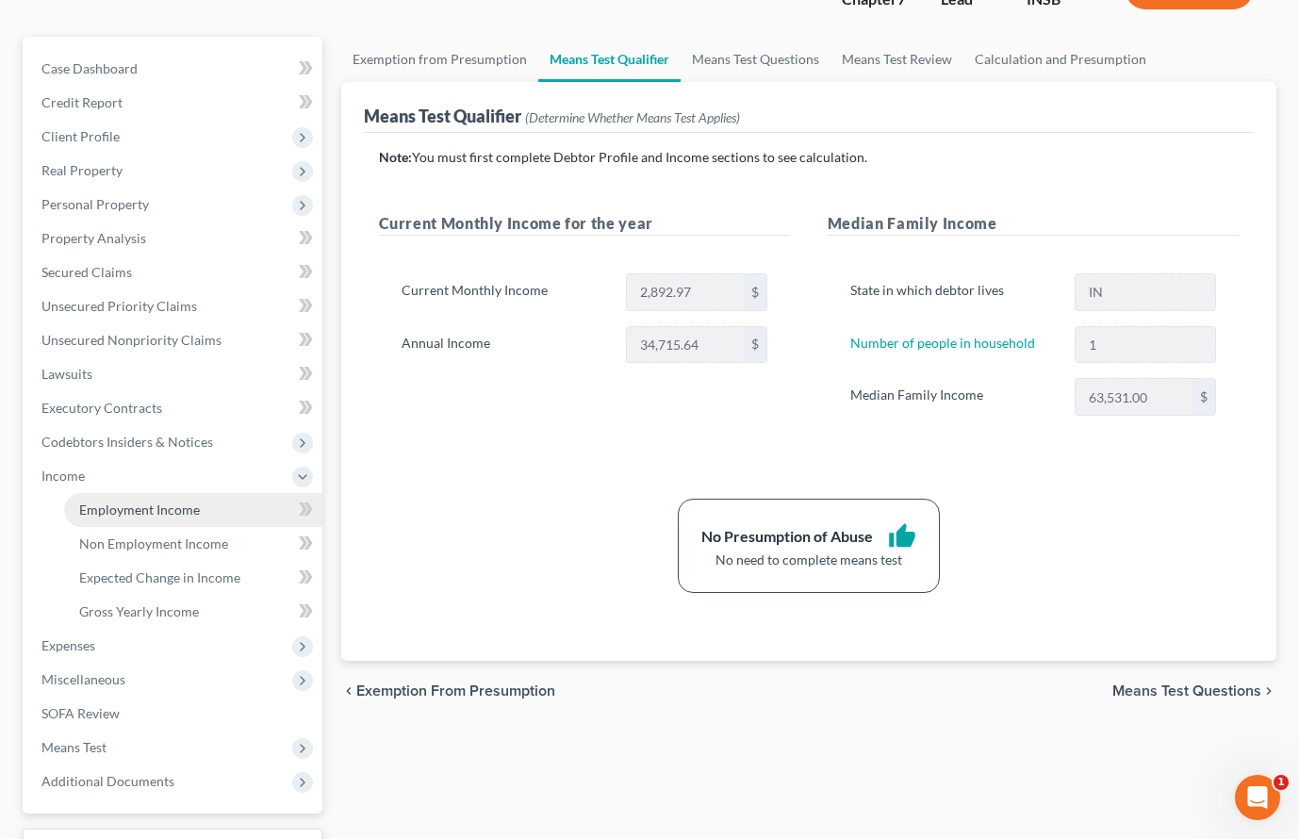
click at [127, 518] on link "Employment Income" at bounding box center [193, 510] width 258 height 34
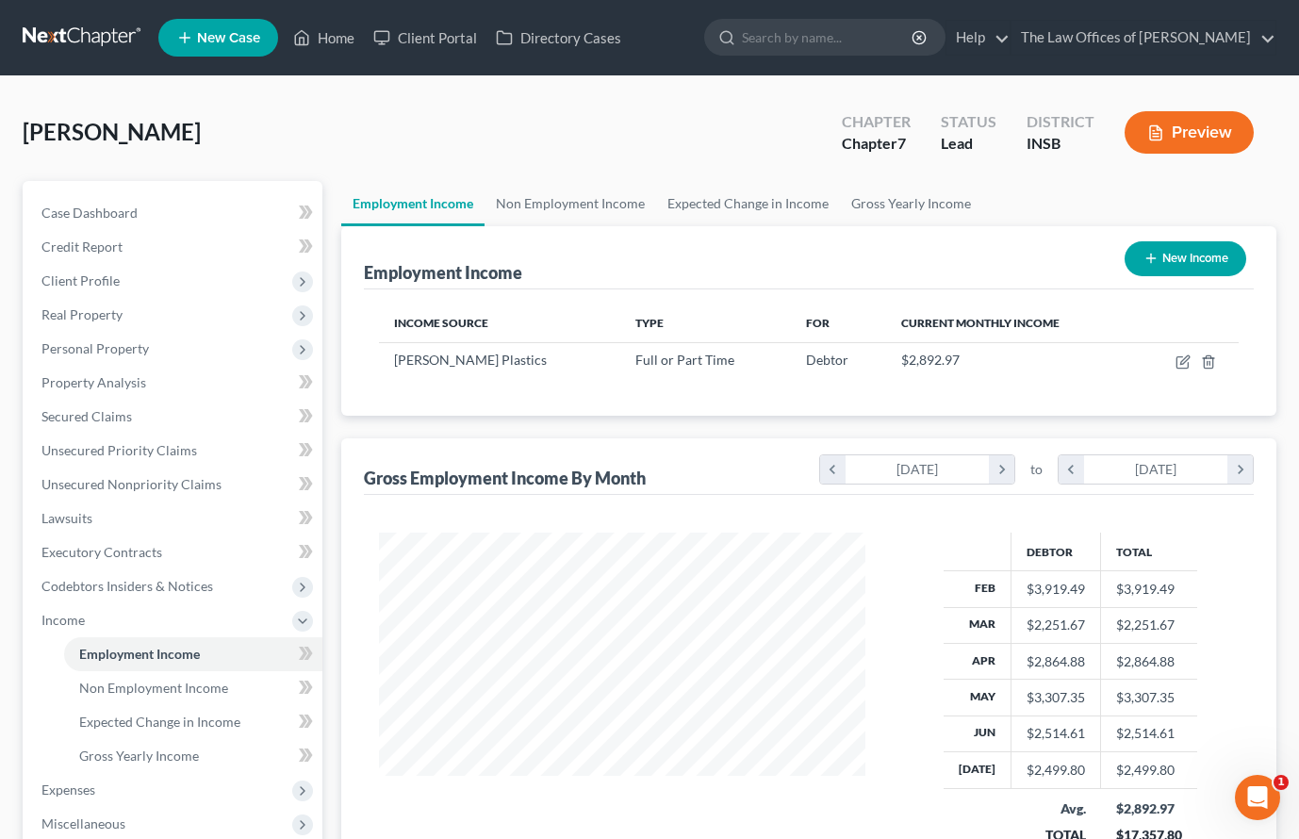
scroll to position [252, 0]
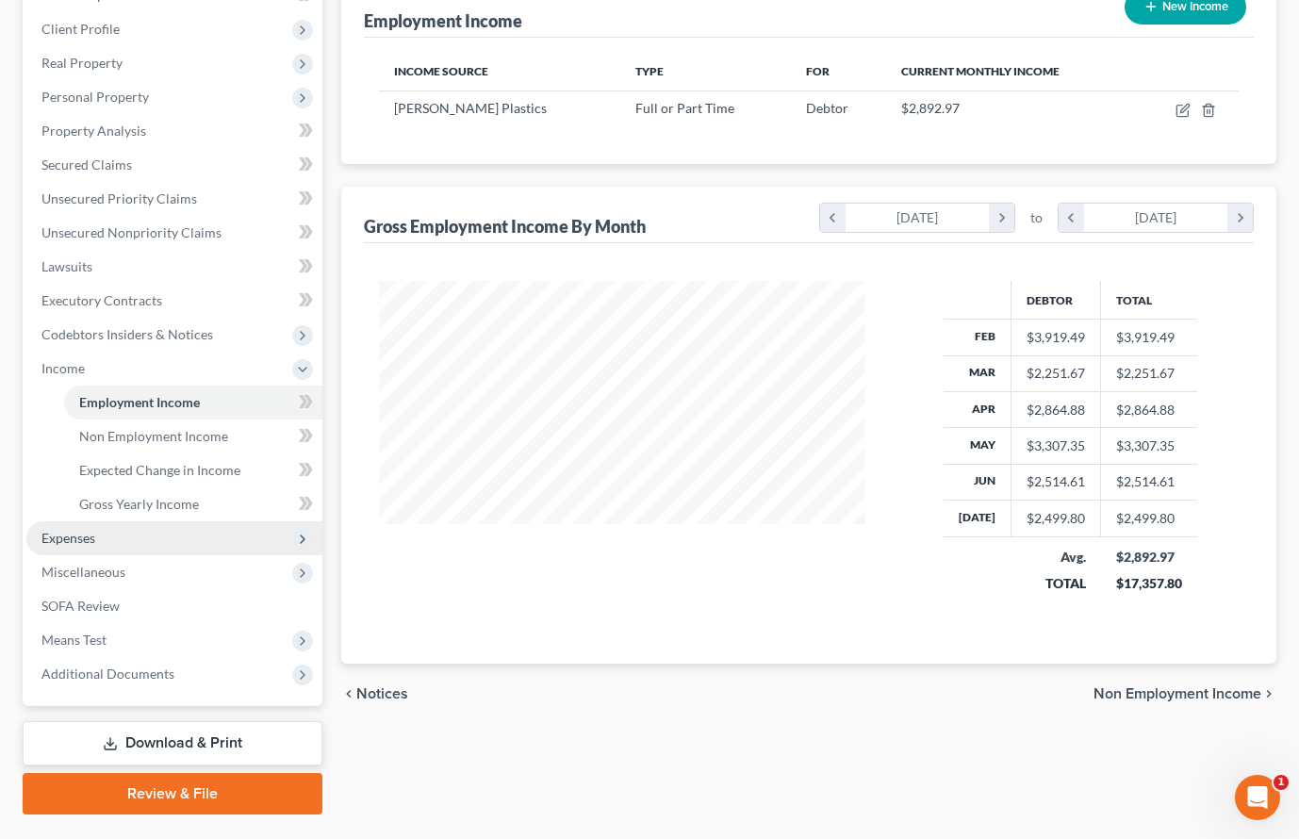
click at [100, 542] on span "Expenses" at bounding box center [174, 538] width 296 height 34
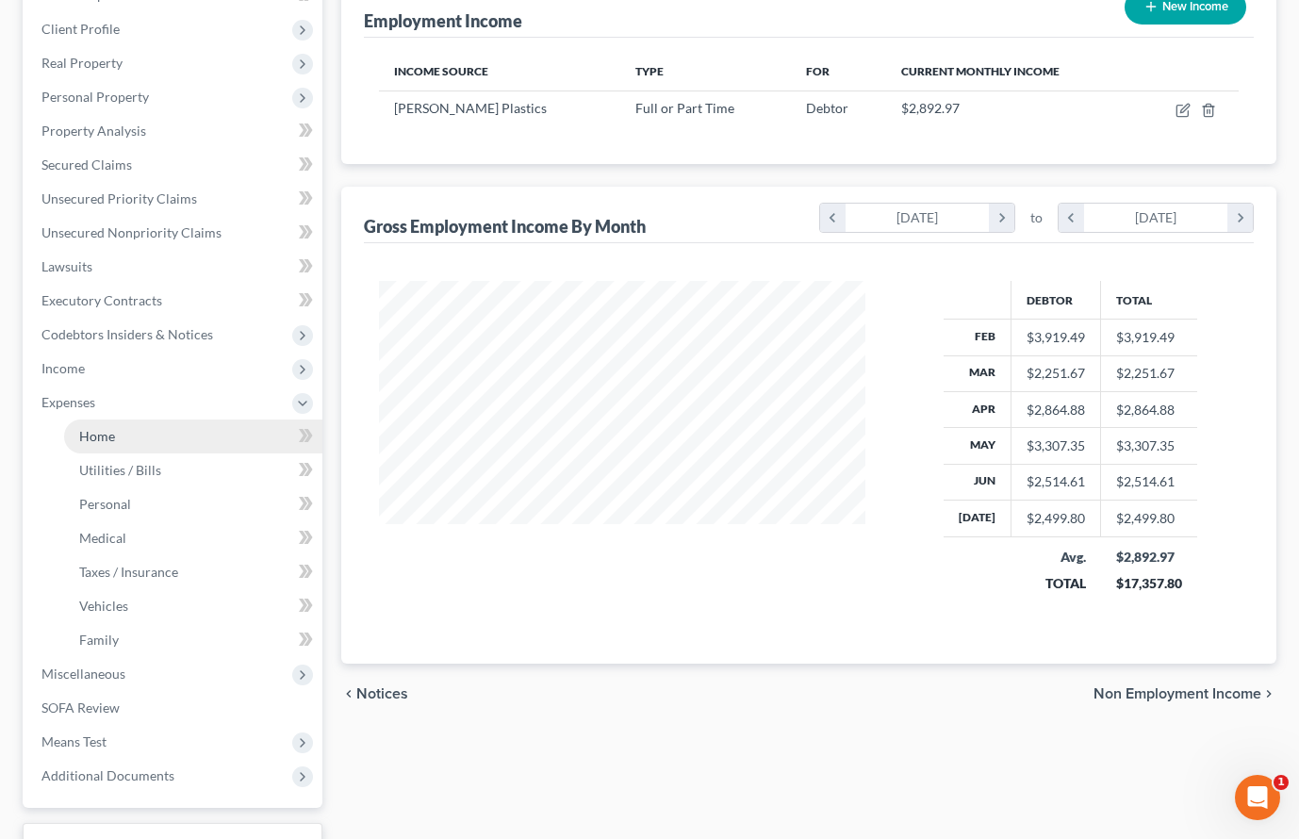
click at [120, 438] on link "Home" at bounding box center [193, 437] width 258 height 34
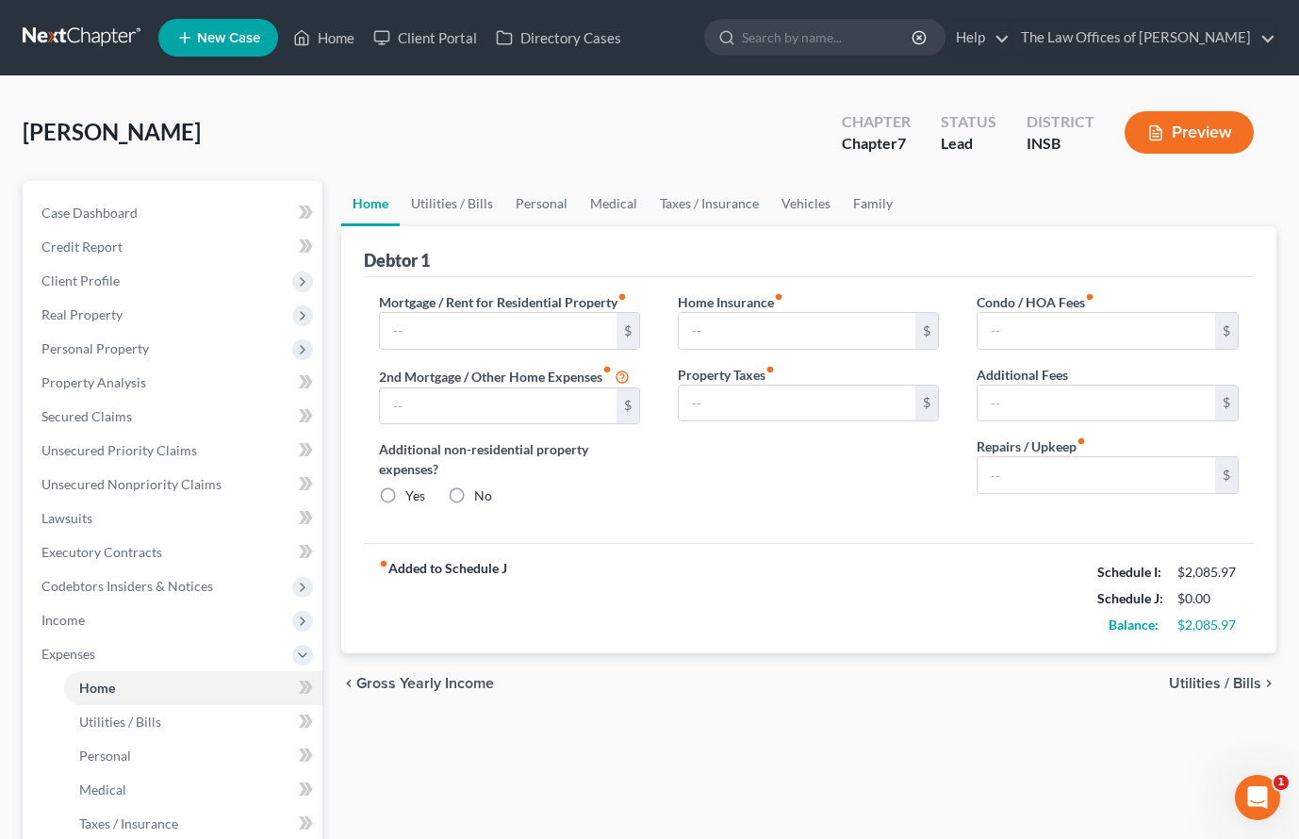
type input "600.00"
type input "0.00"
radio input "true"
type input "0.00"
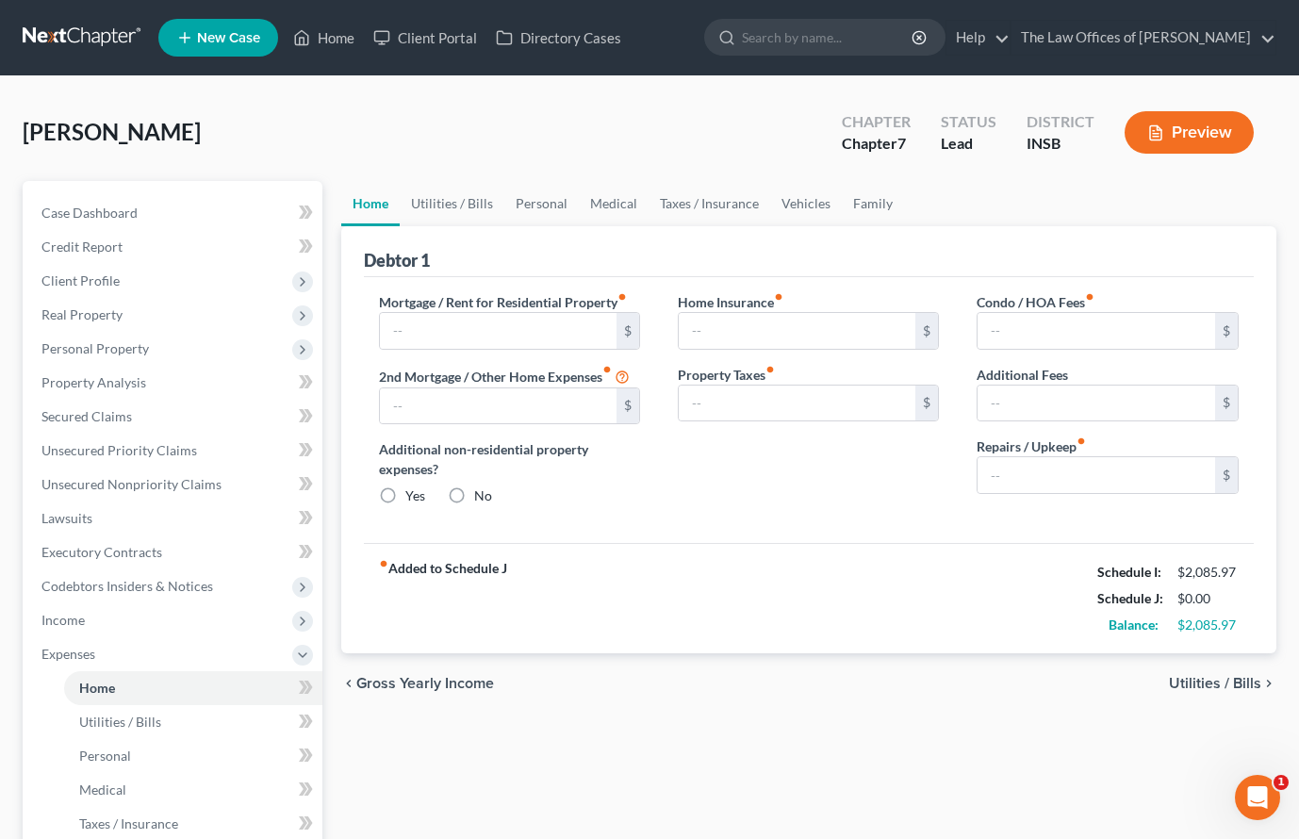
type input "0.00"
click at [440, 202] on link "Utilities / Bills" at bounding box center [452, 203] width 105 height 45
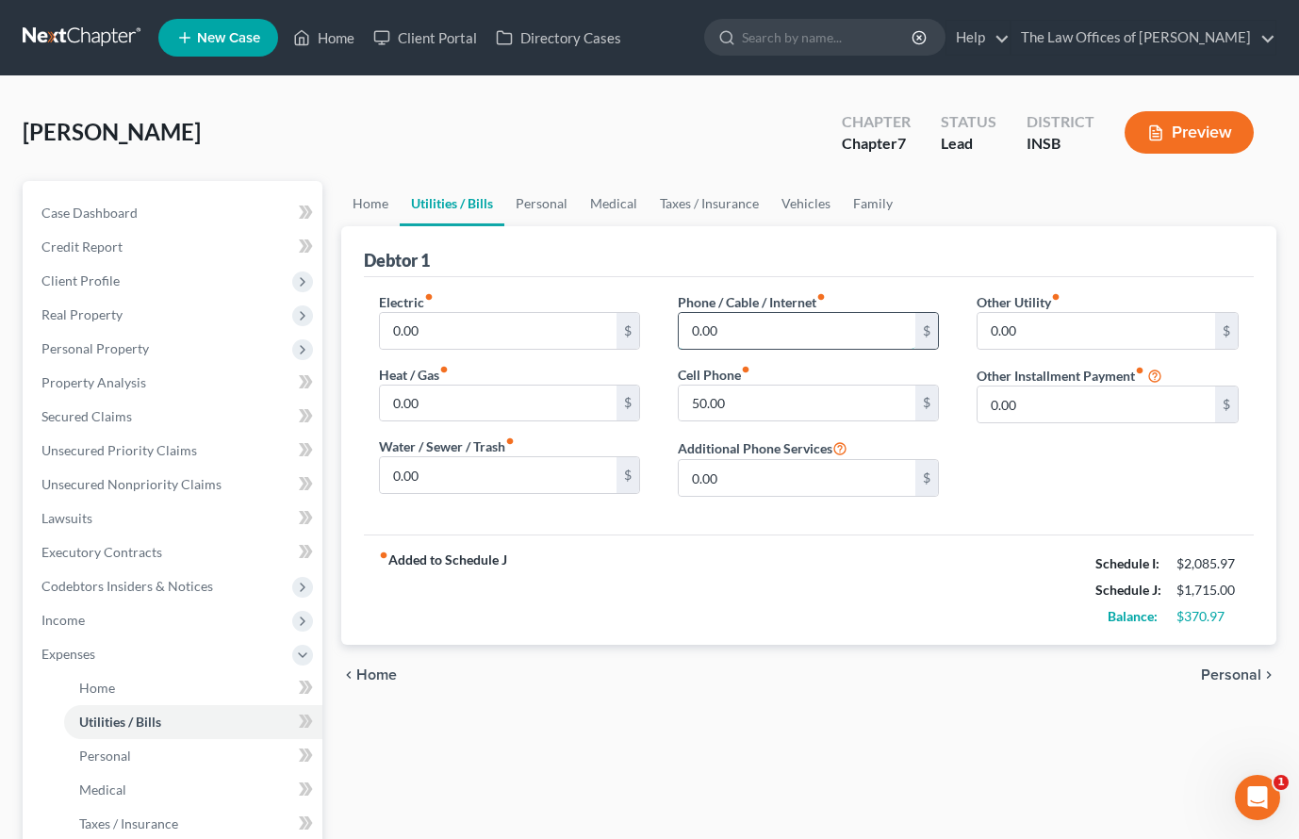
click at [736, 323] on input "0.00" at bounding box center [798, 331] width 238 height 36
type input "5"
type input "25.00"
click at [733, 402] on input "50.00" at bounding box center [798, 404] width 238 height 36
type input "75.00"
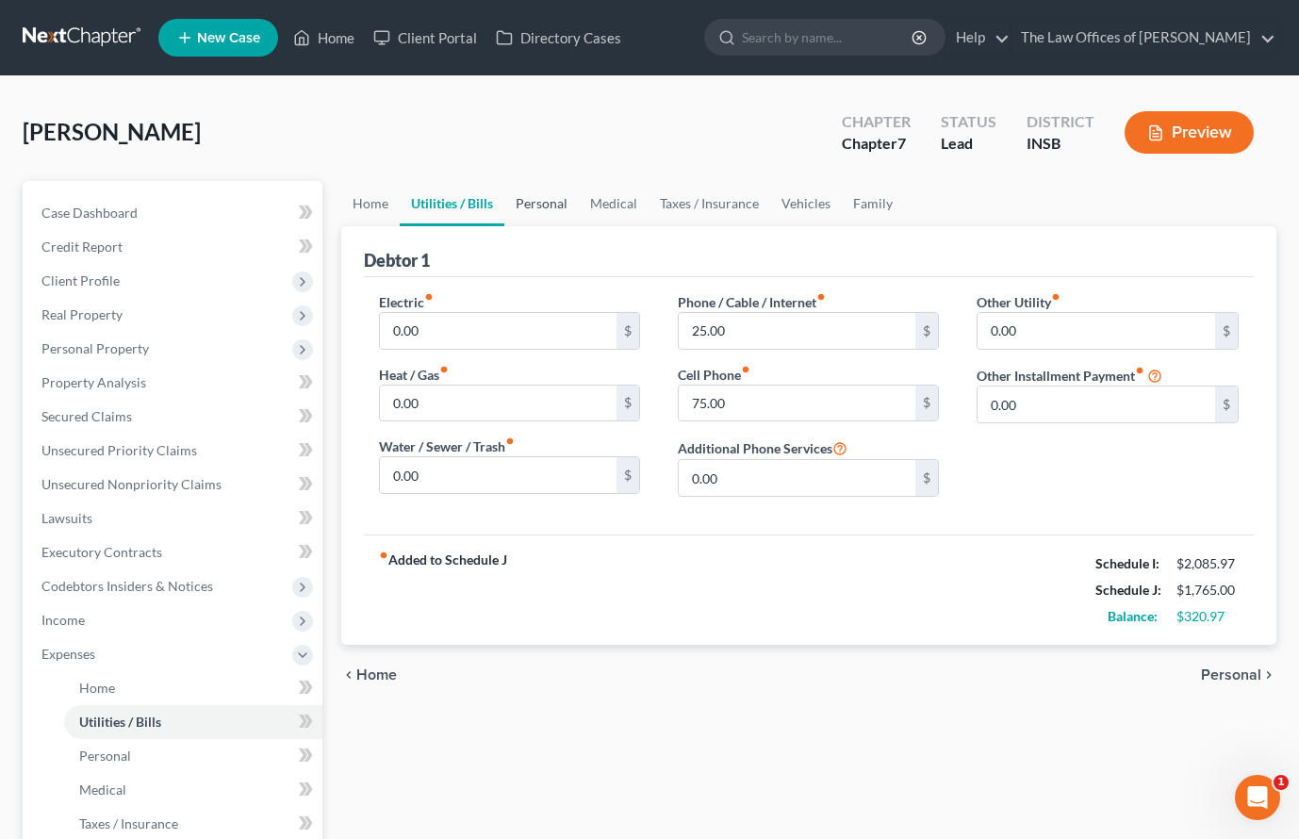
click at [531, 200] on link "Personal" at bounding box center [541, 203] width 74 height 45
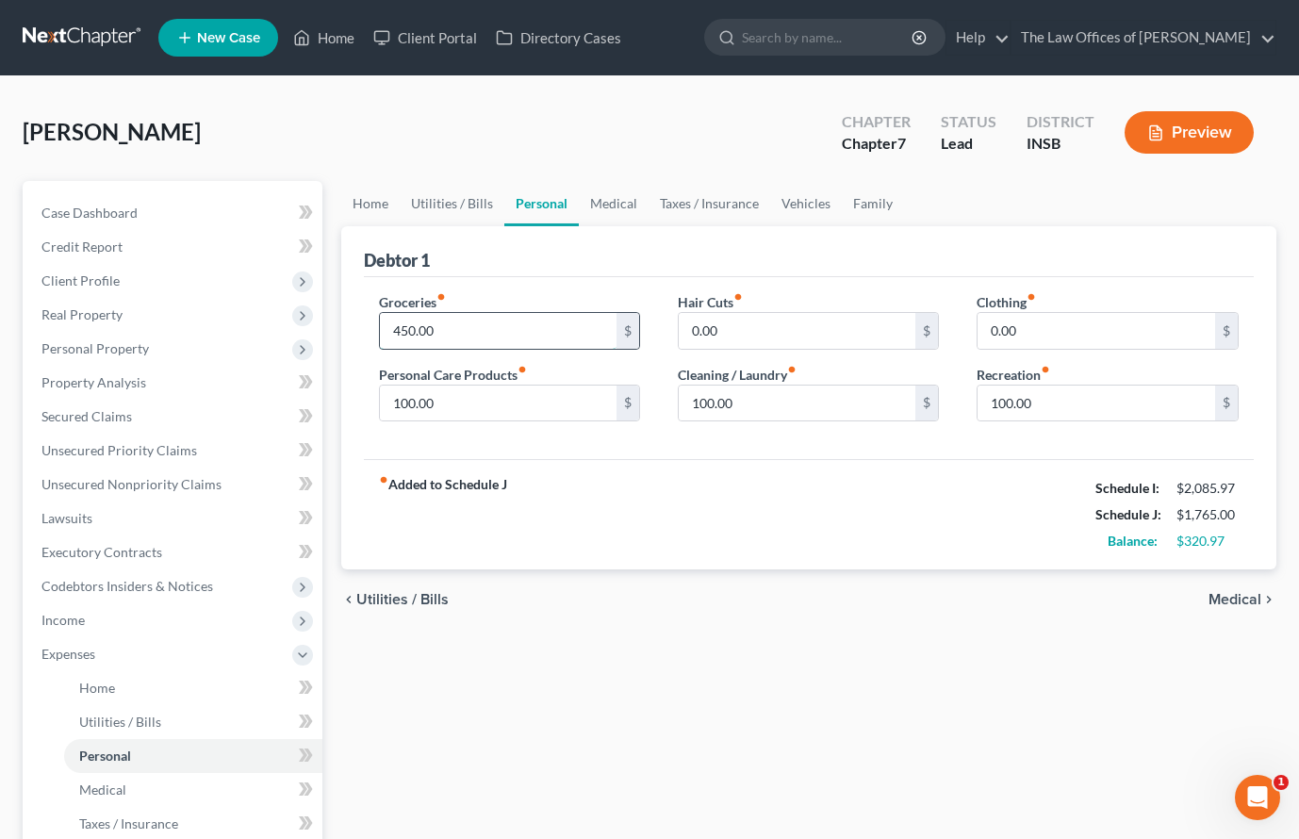
click at [472, 338] on input "450.00" at bounding box center [499, 331] width 238 height 36
type input "500.00"
click at [456, 411] on input "100.00" at bounding box center [499, 404] width 238 height 36
click at [604, 205] on link "Medical" at bounding box center [614, 203] width 70 height 45
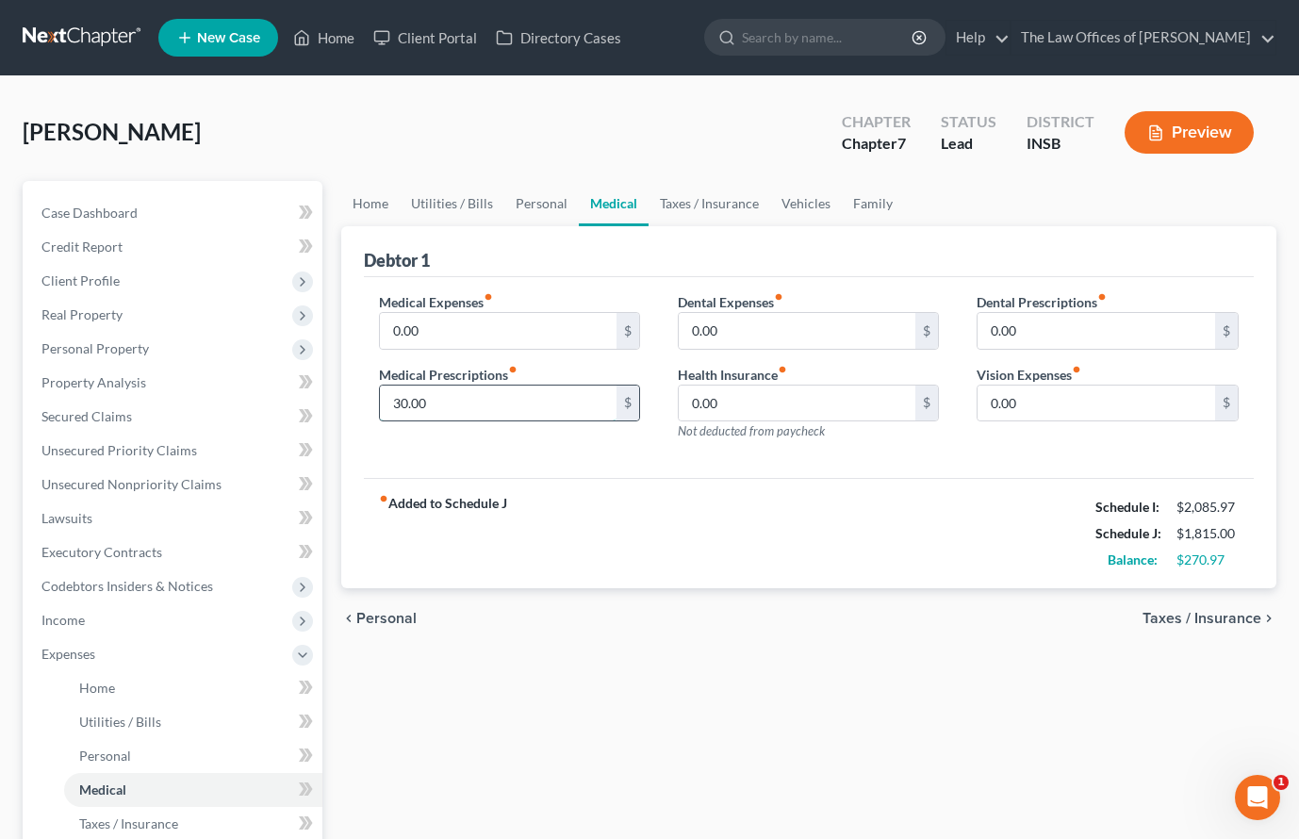
click at [467, 405] on input "30.00" at bounding box center [499, 404] width 238 height 36
type input "65.00"
click at [726, 209] on link "Taxes / Insurance" at bounding box center [710, 203] width 122 height 45
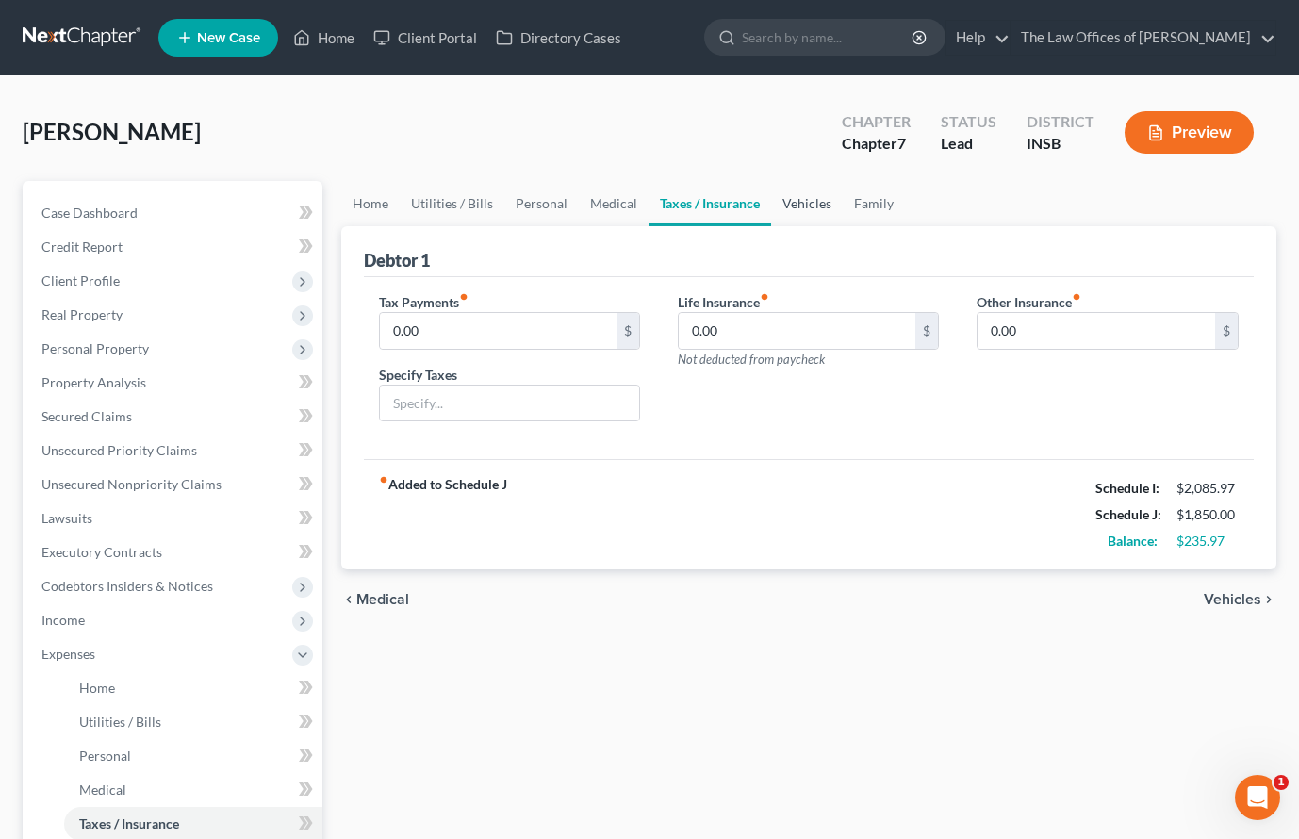
click at [811, 205] on link "Vehicles" at bounding box center [807, 203] width 72 height 45
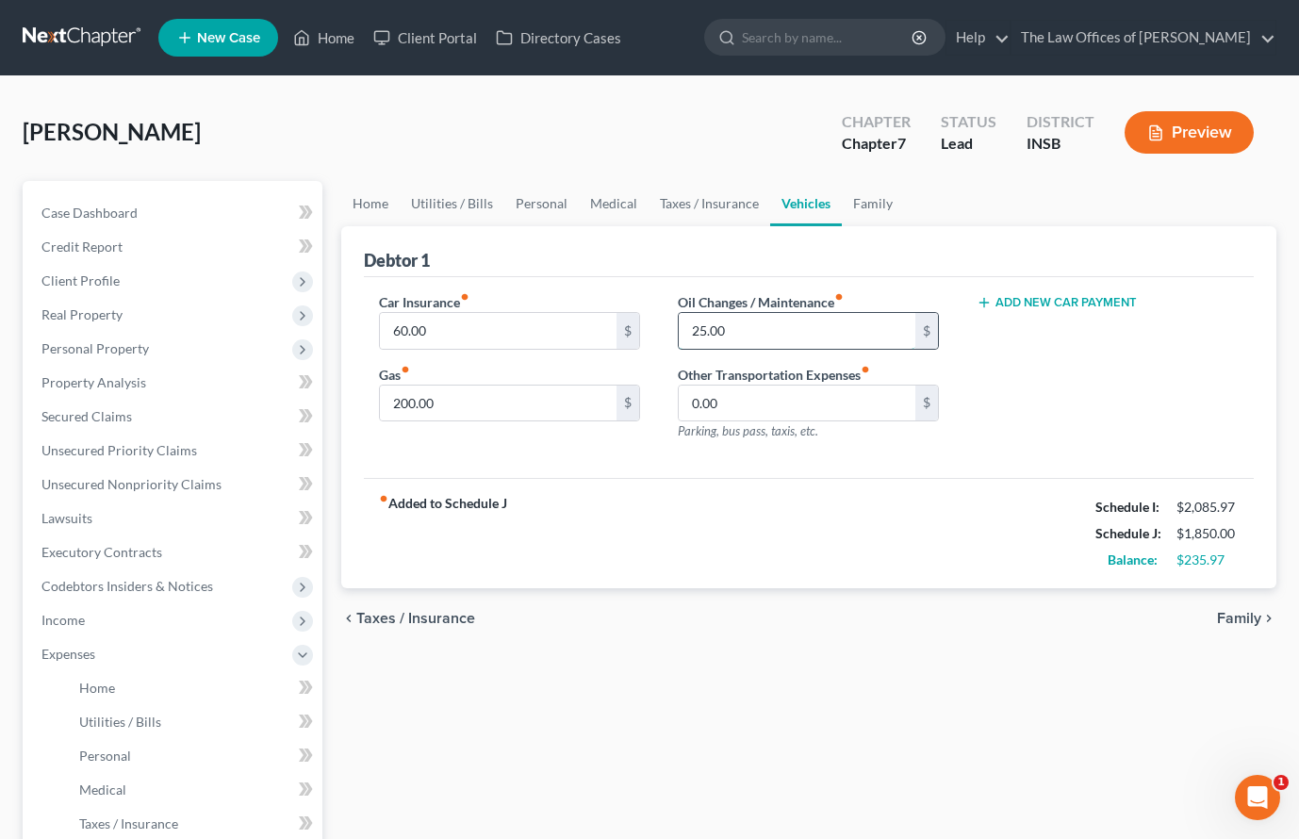
click at [767, 330] on input "25.00" at bounding box center [798, 331] width 238 height 36
type input "50.00"
click at [874, 206] on link "Family" at bounding box center [873, 203] width 62 height 45
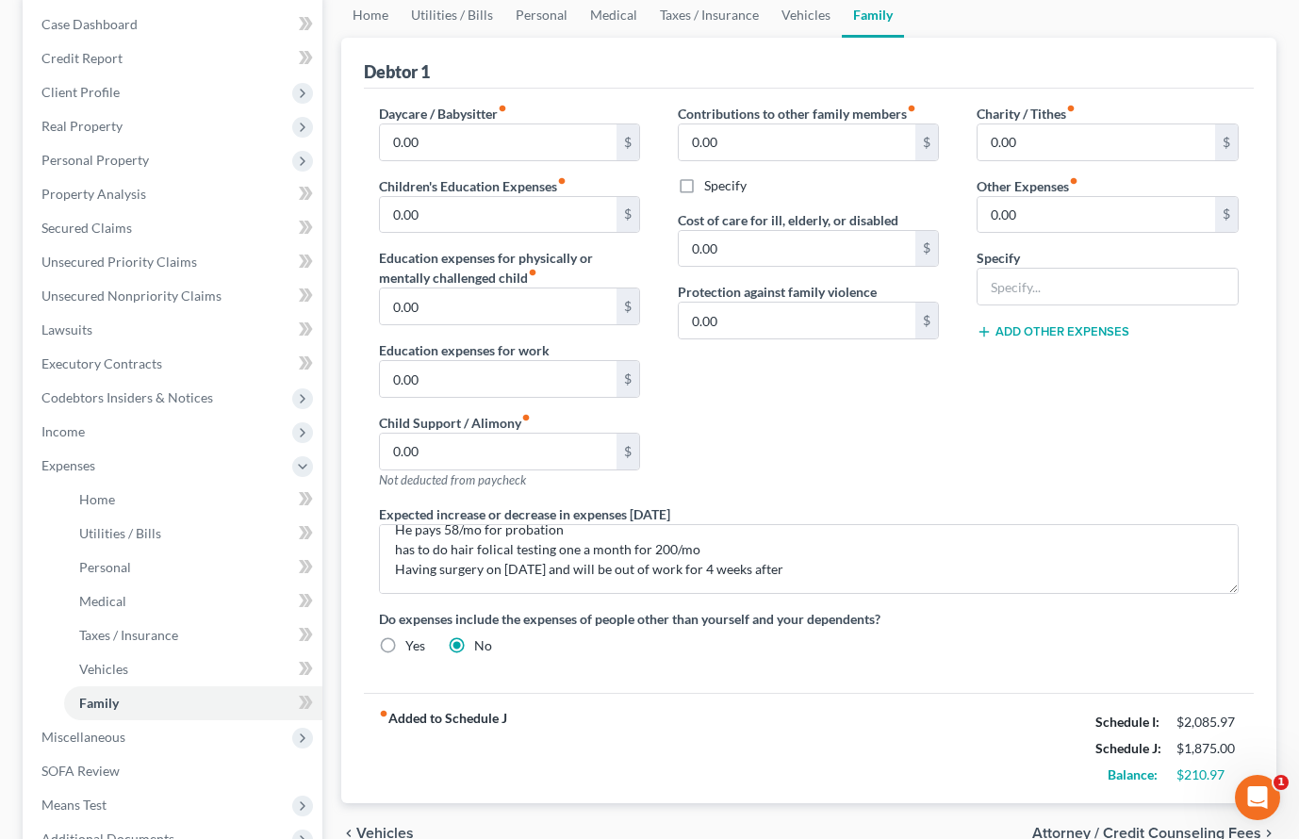
scroll to position [125, 0]
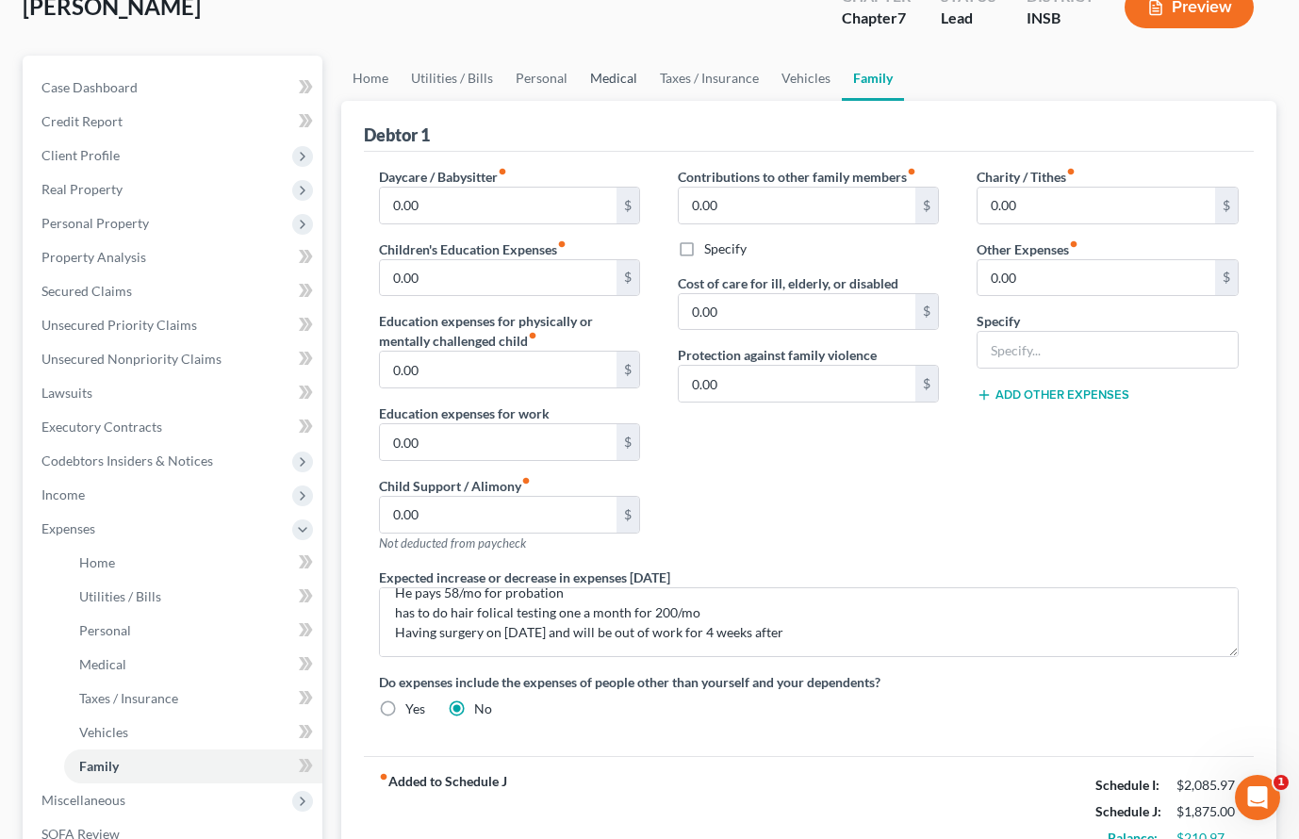
click at [603, 83] on link "Medical" at bounding box center [614, 78] width 70 height 45
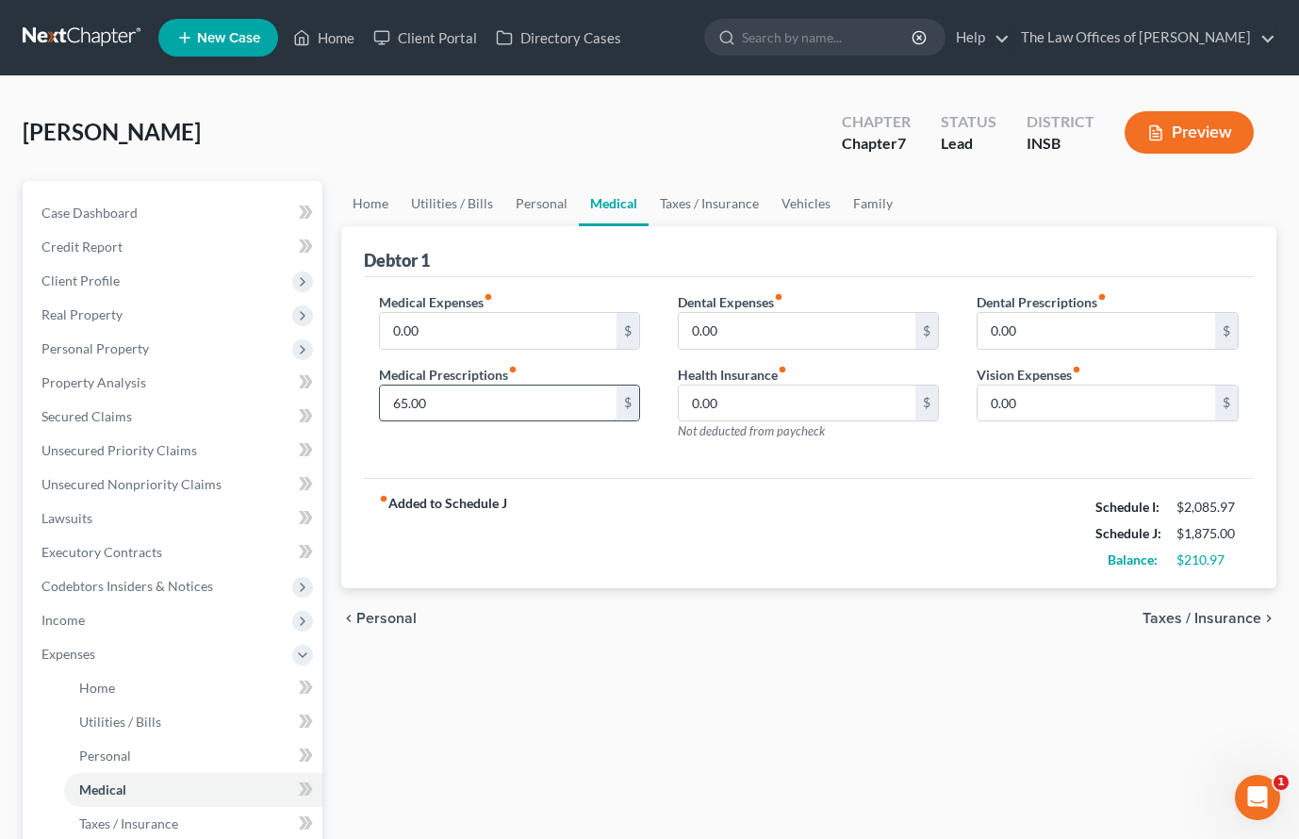
click at [431, 405] on input "65.00" at bounding box center [499, 404] width 238 height 36
type input "75.00"
click at [95, 44] on link at bounding box center [83, 38] width 121 height 34
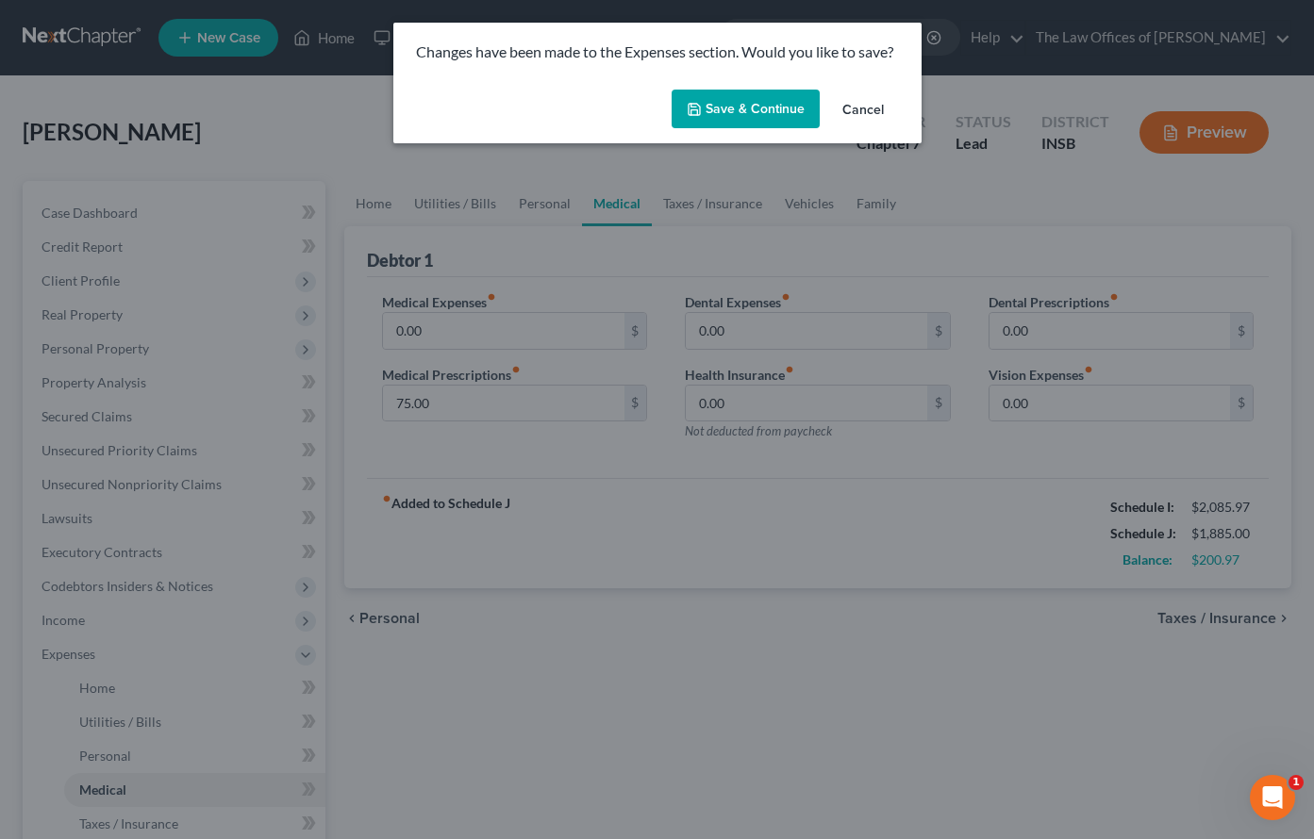
click at [756, 119] on button "Save & Continue" at bounding box center [745, 110] width 148 height 40
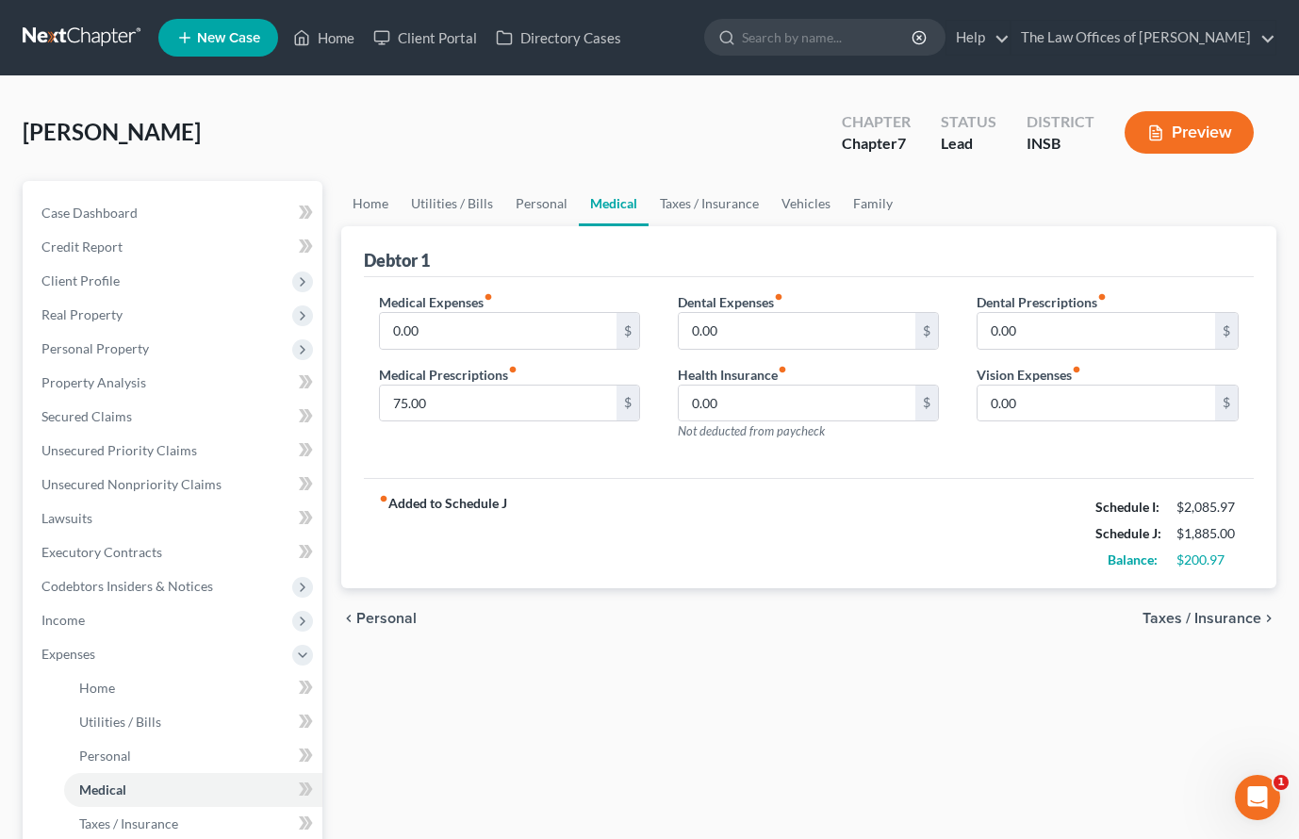
click at [76, 39] on link at bounding box center [83, 38] width 121 height 34
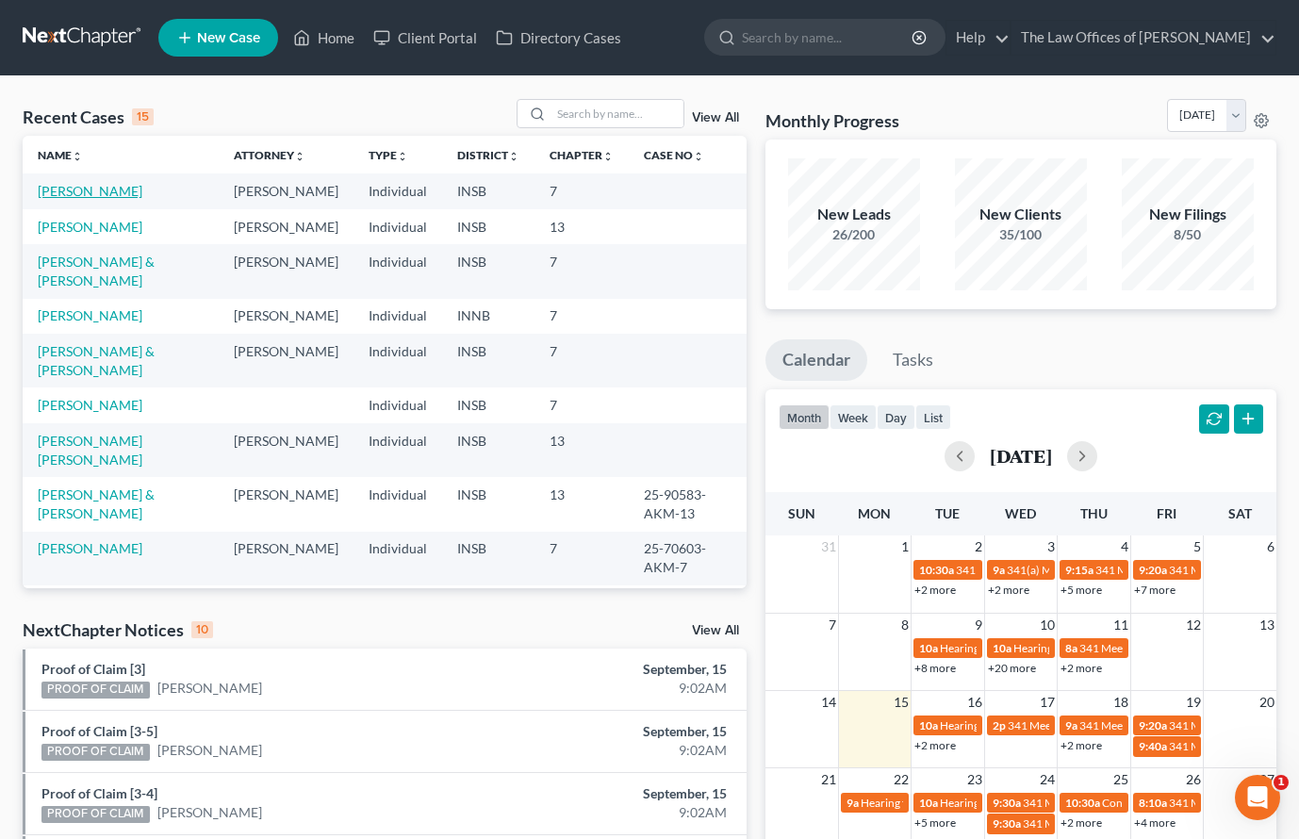
click at [108, 190] on link "[PERSON_NAME]" at bounding box center [90, 191] width 105 height 16
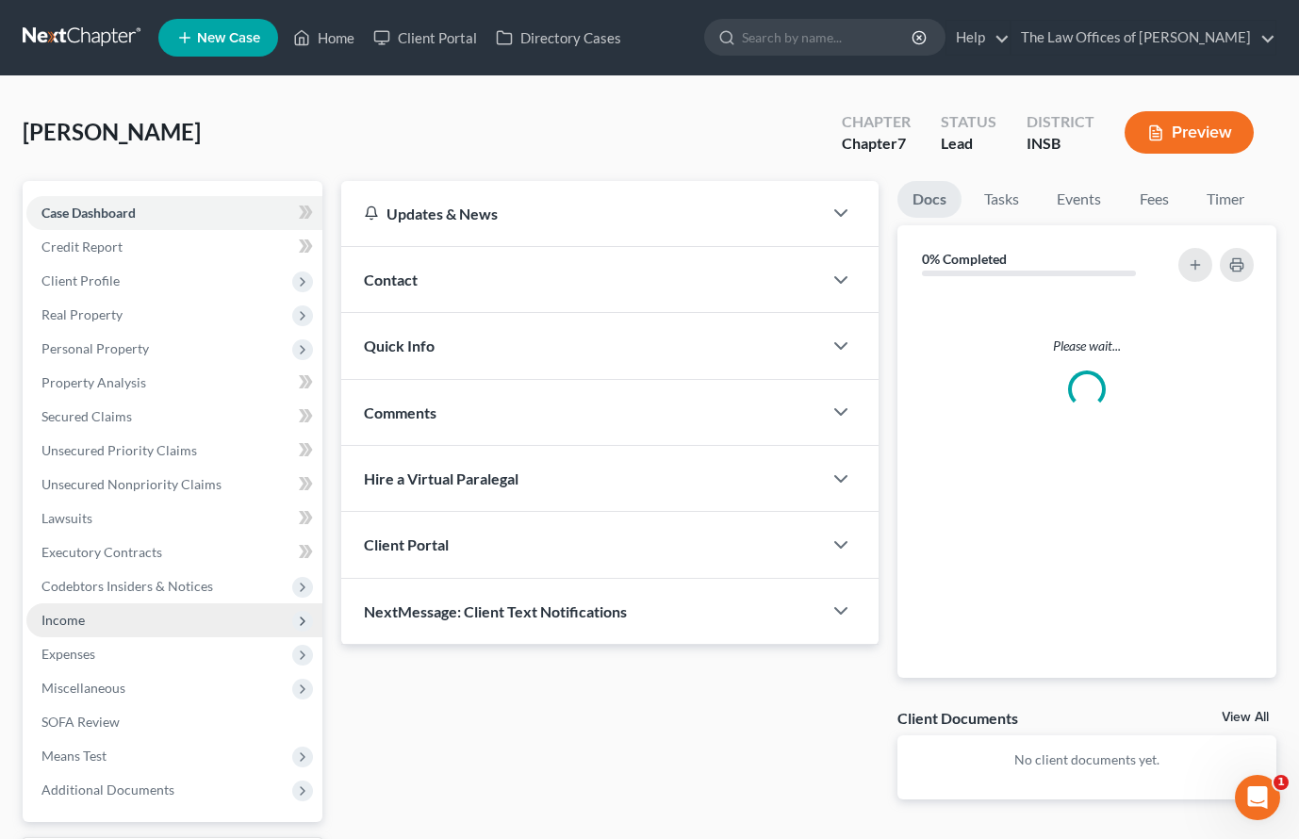
click at [84, 630] on span "Income" at bounding box center [174, 620] width 296 height 34
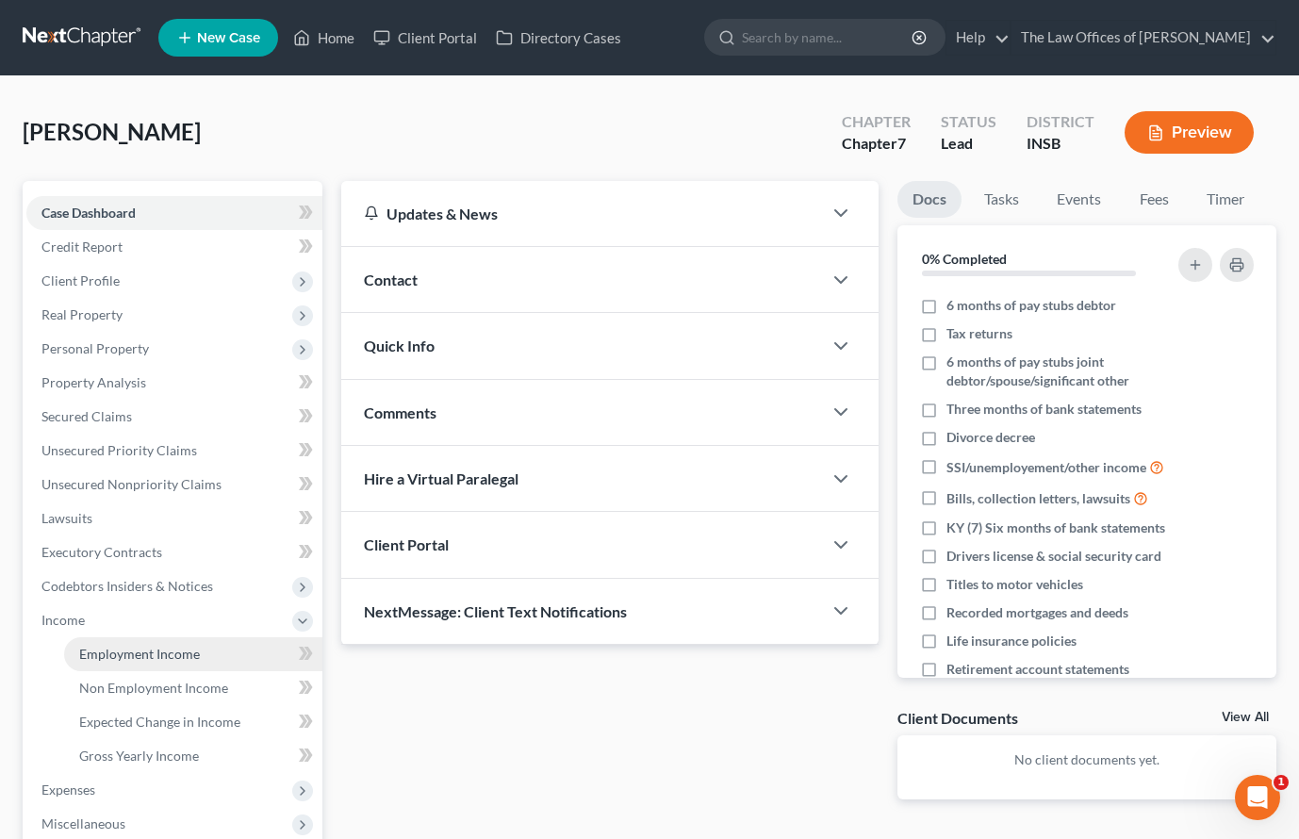
drag, startPoint x: 89, startPoint y: 652, endPoint x: 111, endPoint y: 661, distance: 24.5
click at [89, 653] on span "Employment Income" at bounding box center [139, 654] width 121 height 16
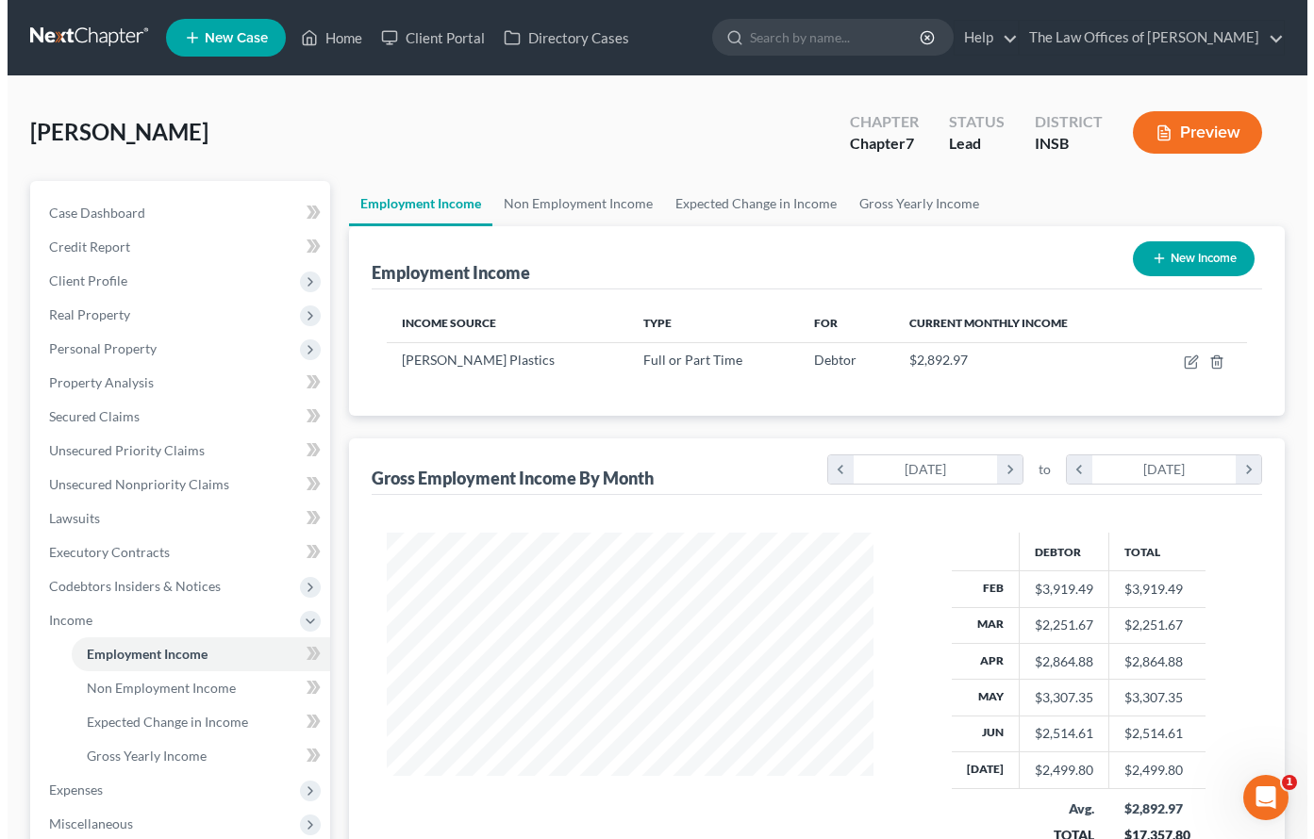
scroll to position [339, 523]
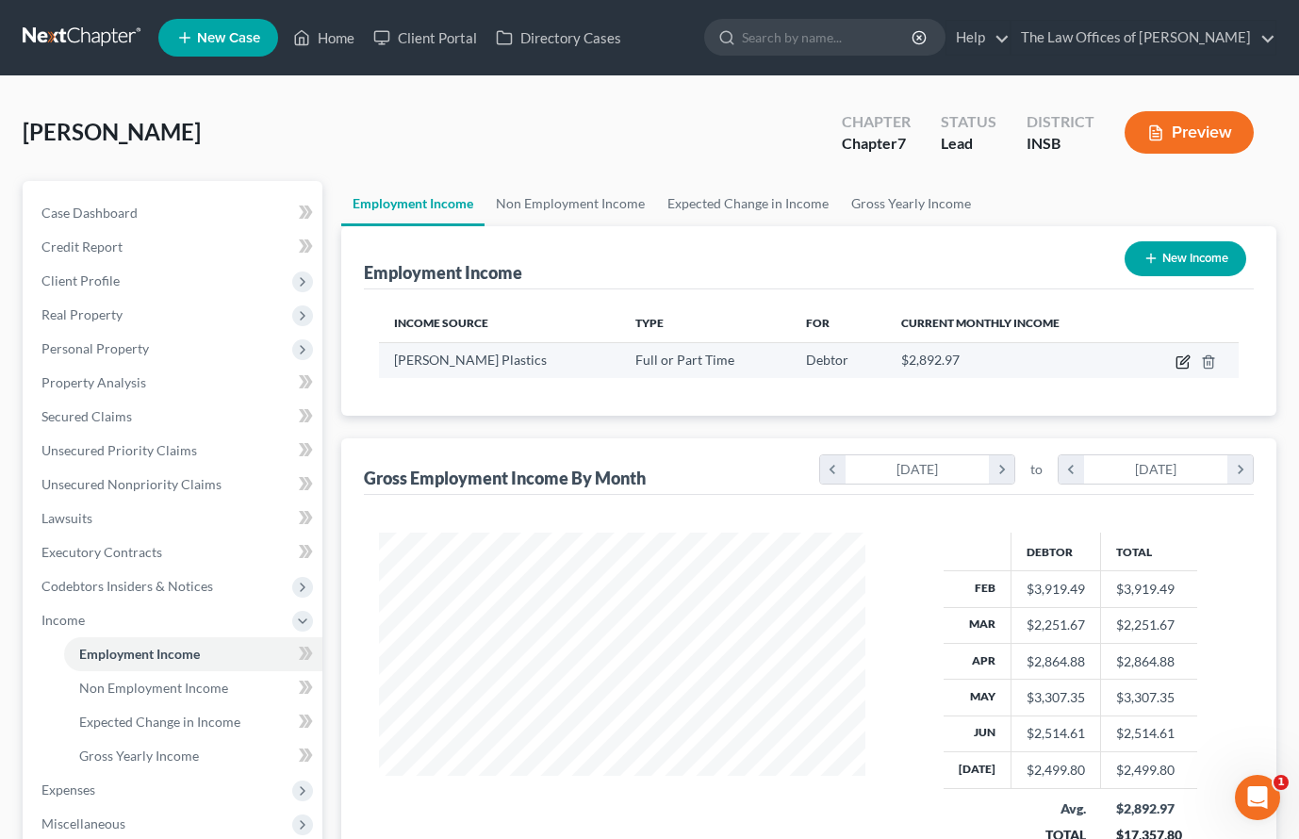
click at [1181, 364] on icon "button" at bounding box center [1183, 362] width 15 height 15
select select "0"
select select "2"
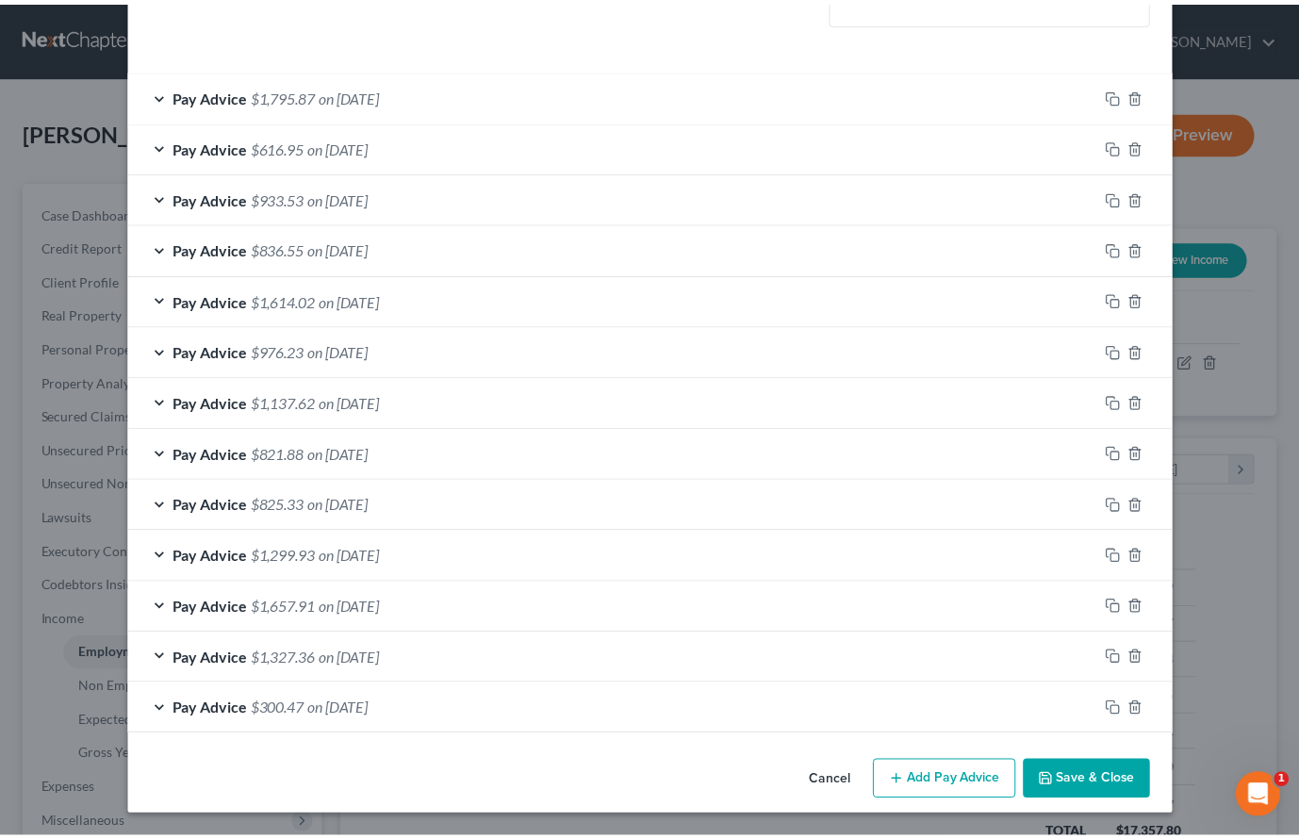
scroll to position [0, 0]
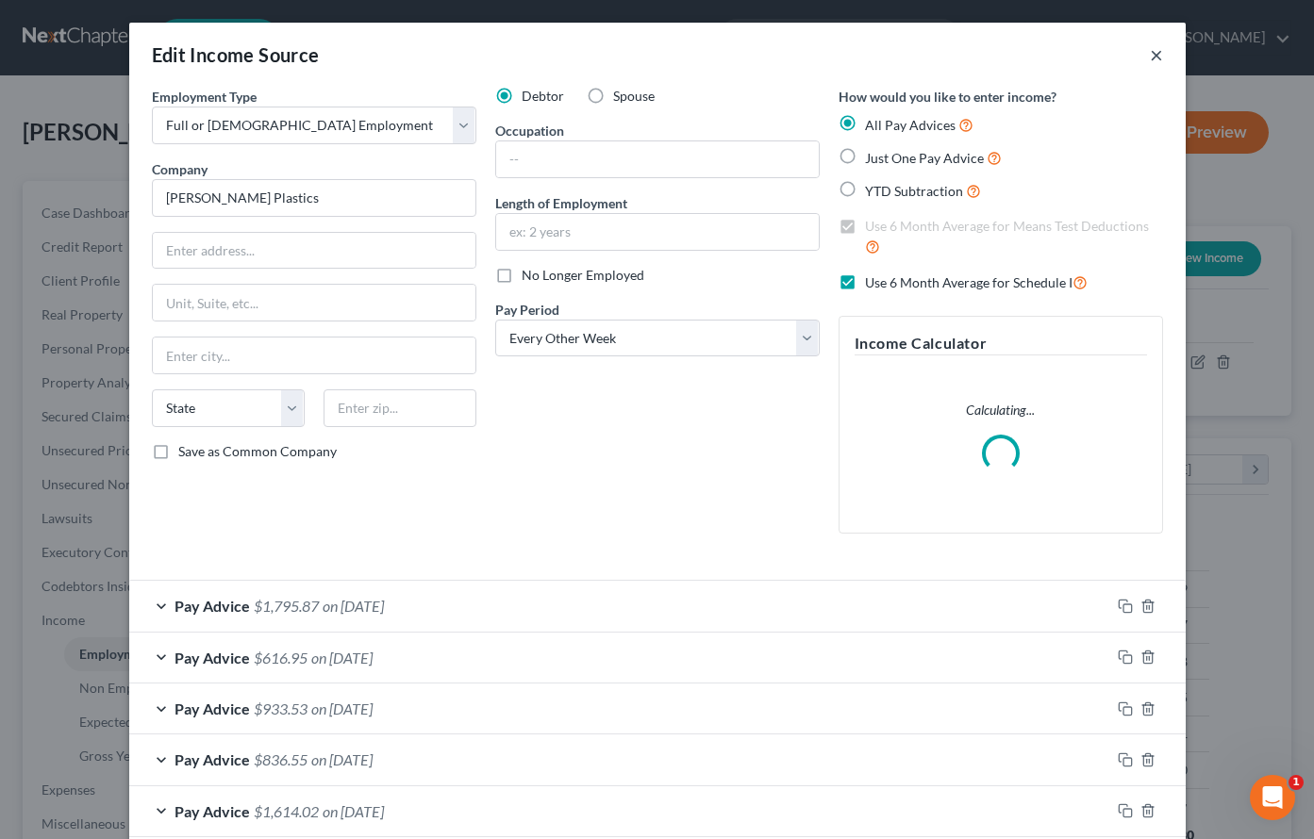
click at [1149, 51] on button "×" at bounding box center [1155, 54] width 13 height 23
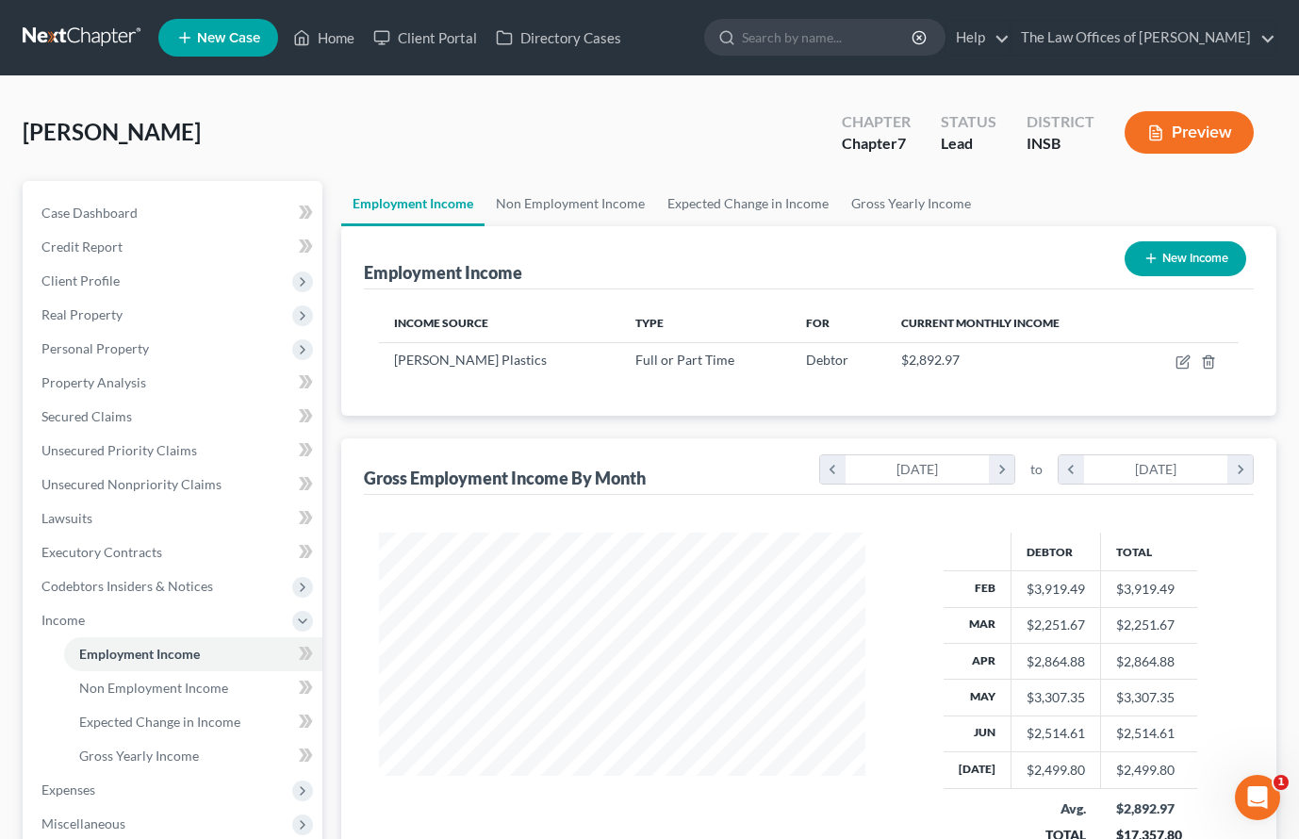
scroll to position [942615, 942429]
click at [55, 24] on link at bounding box center [83, 38] width 121 height 34
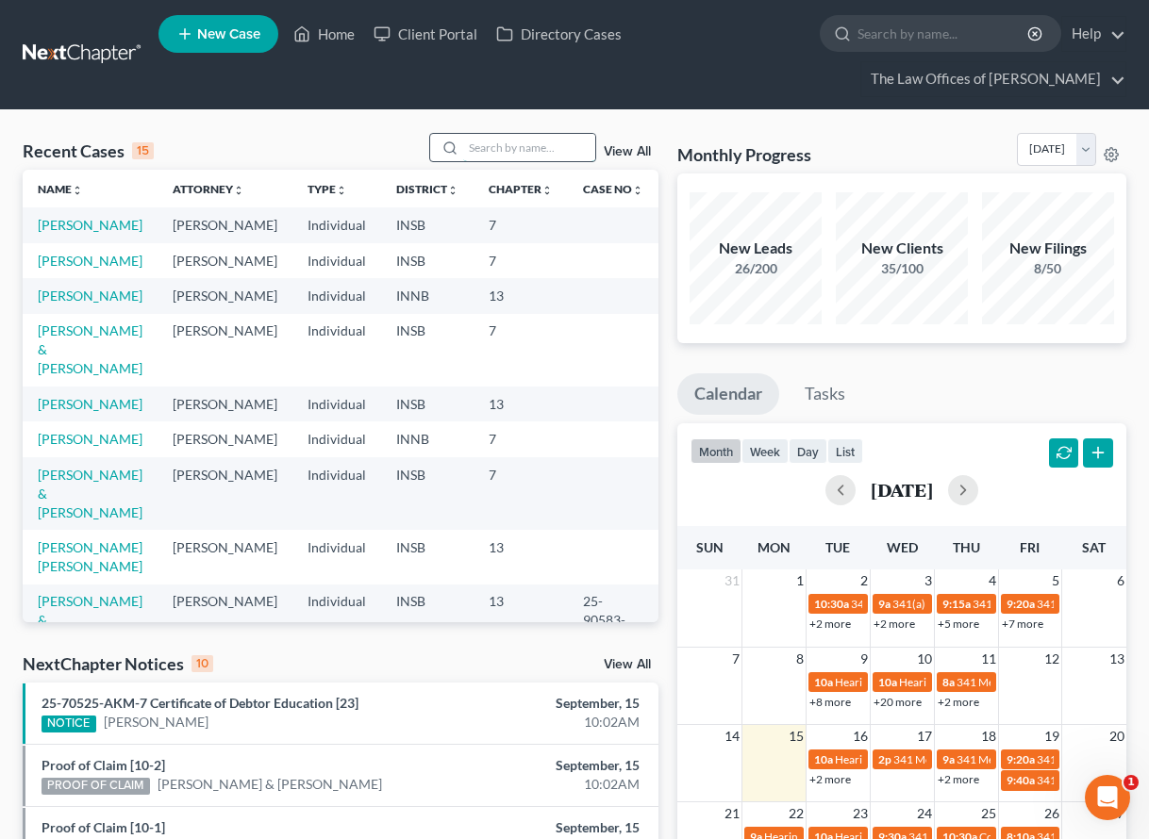
click at [490, 151] on input "search" at bounding box center [529, 147] width 132 height 27
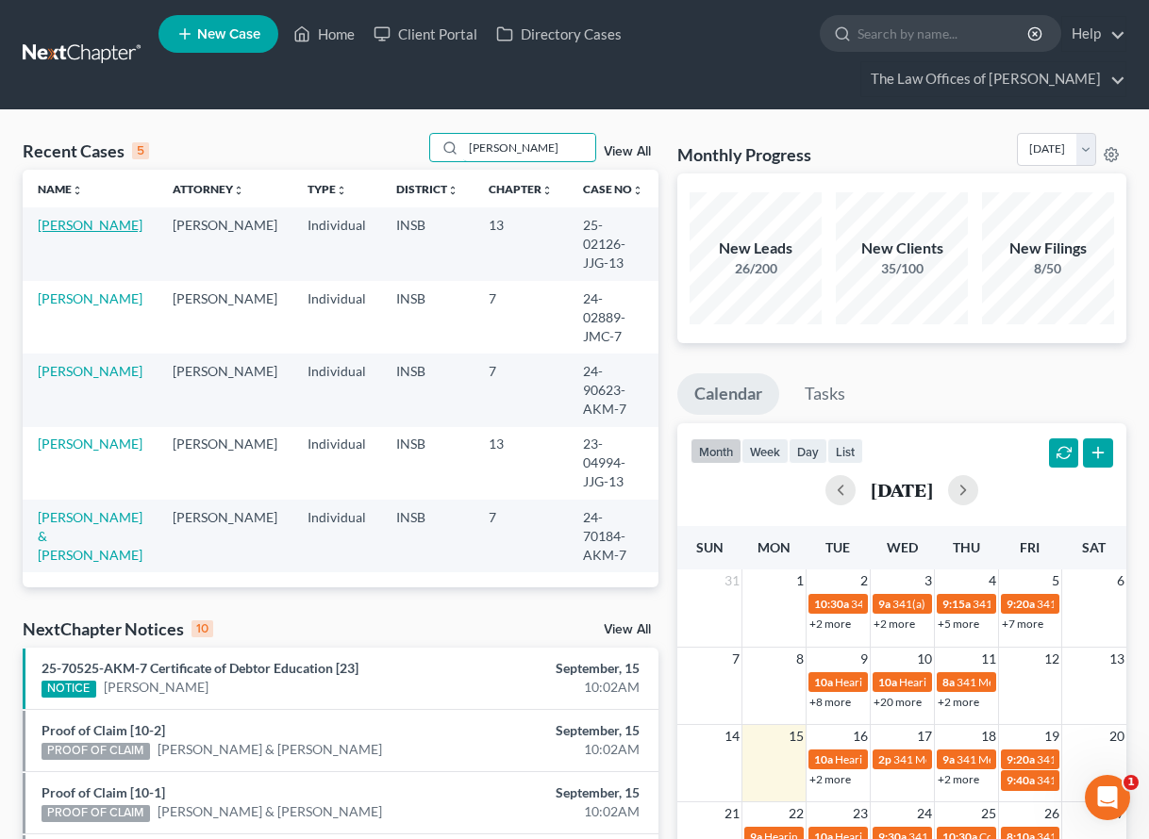
type input "dowell"
click at [93, 223] on link "[PERSON_NAME]" at bounding box center [90, 225] width 105 height 16
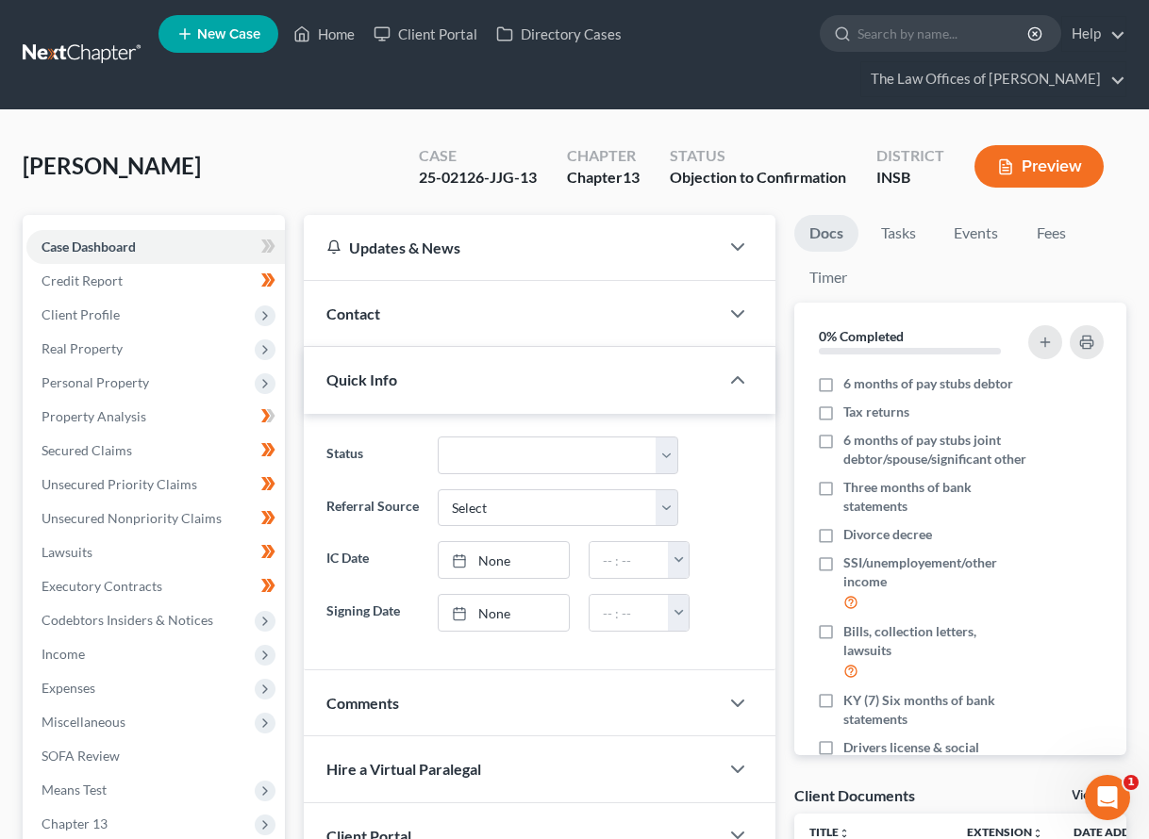
scroll to position [454, 0]
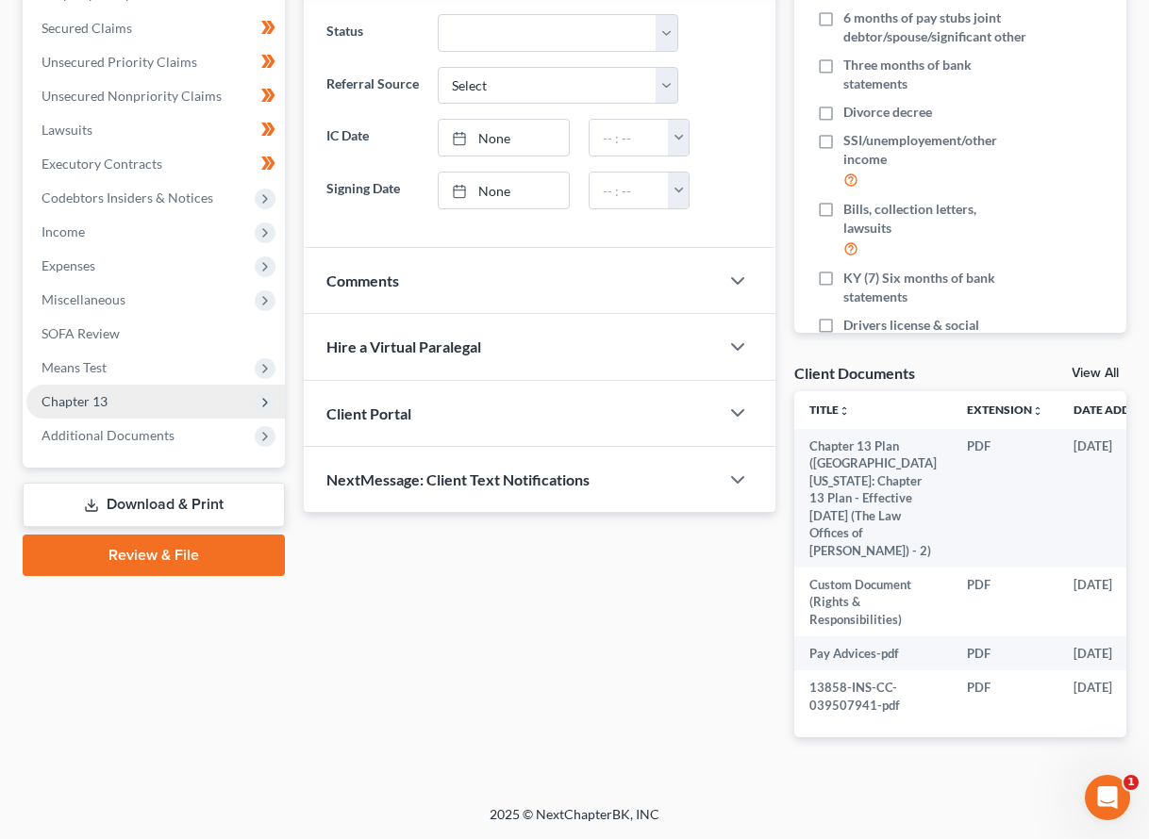
click at [58, 393] on span "Chapter 13" at bounding box center [74, 401] width 66 height 16
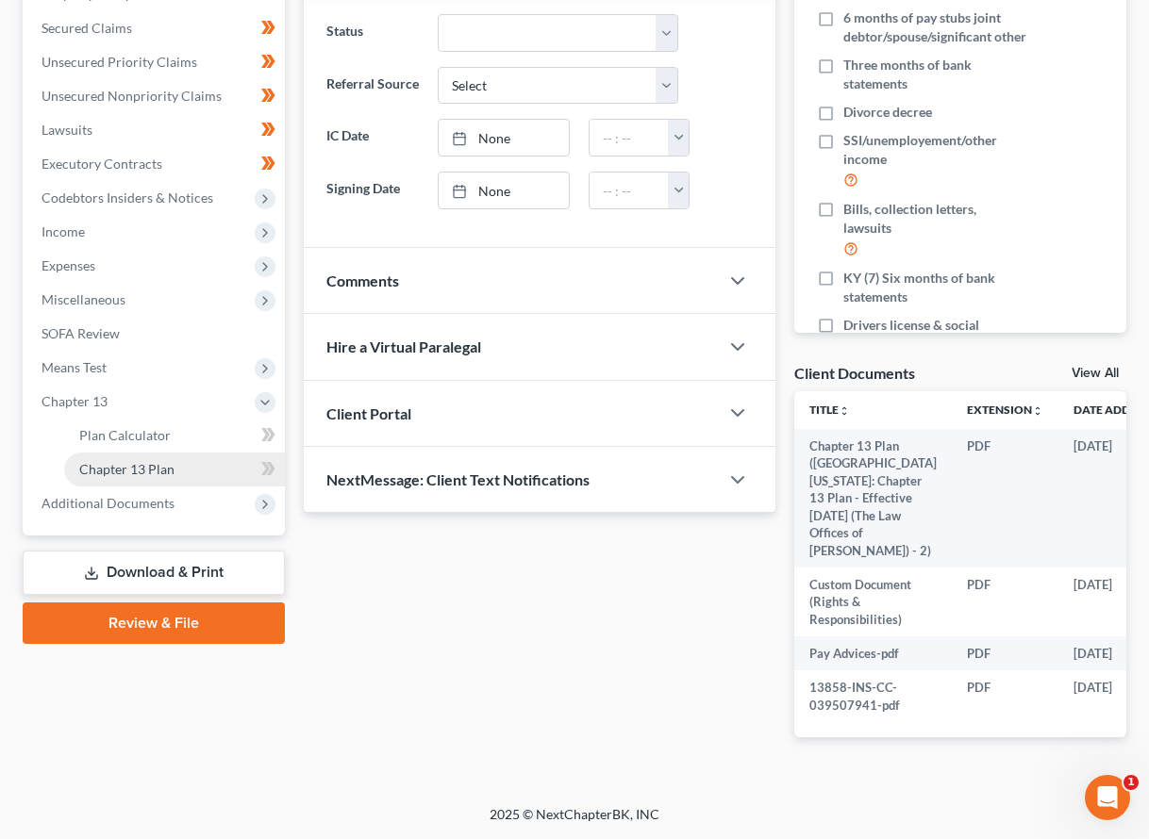
click at [104, 461] on span "Chapter 13 Plan" at bounding box center [126, 469] width 95 height 16
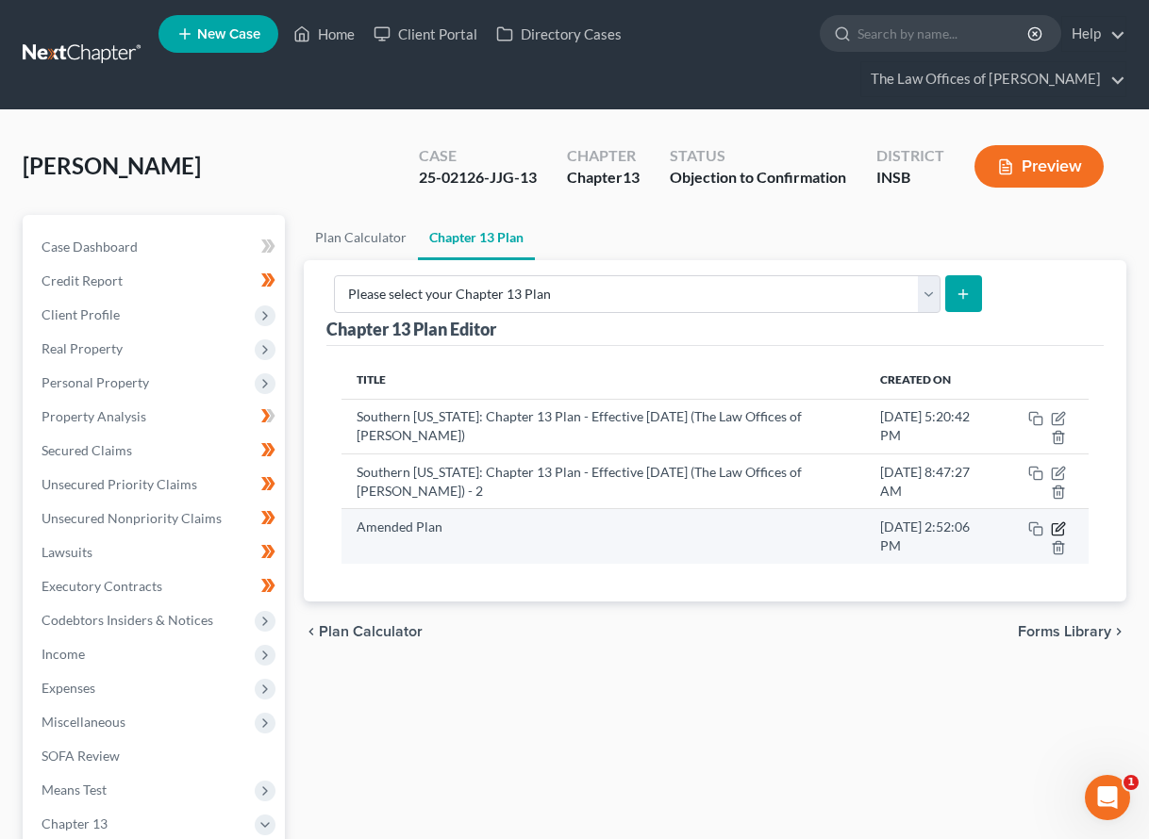
click at [1060, 522] on icon "button" at bounding box center [1059, 526] width 8 height 8
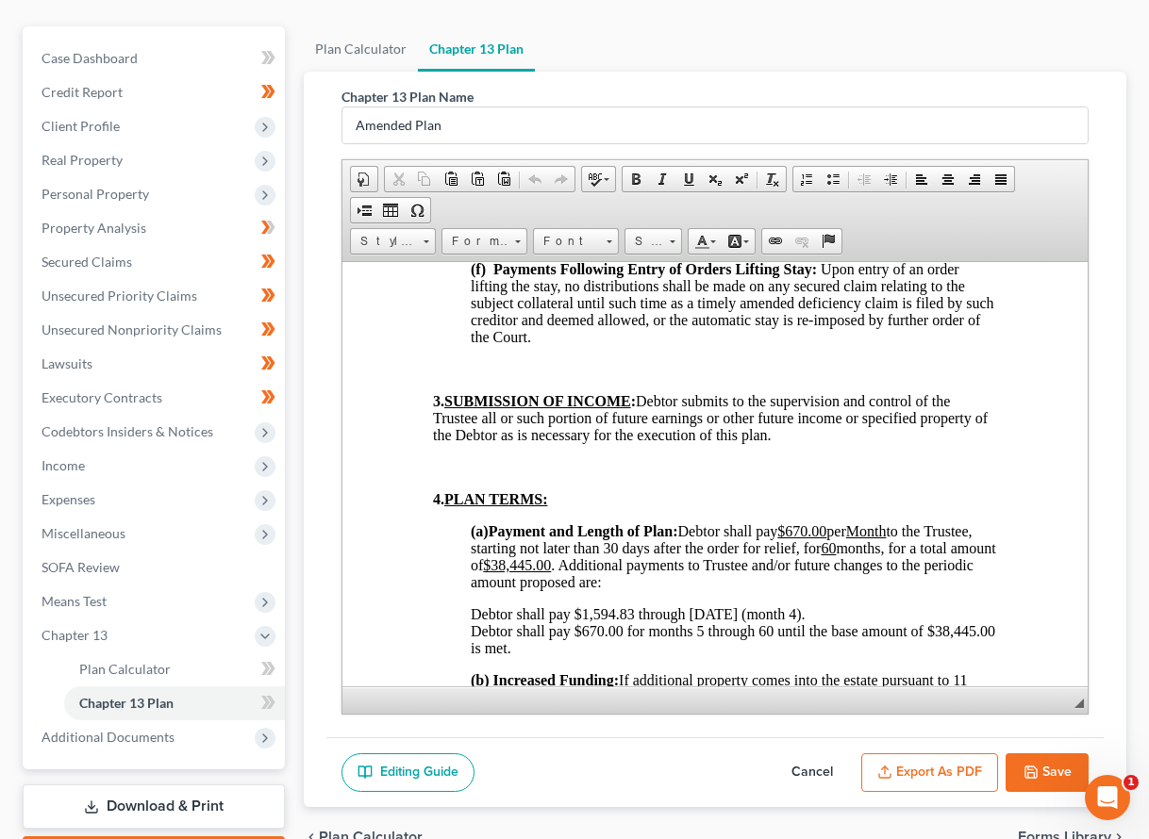
scroll to position [1320, 0]
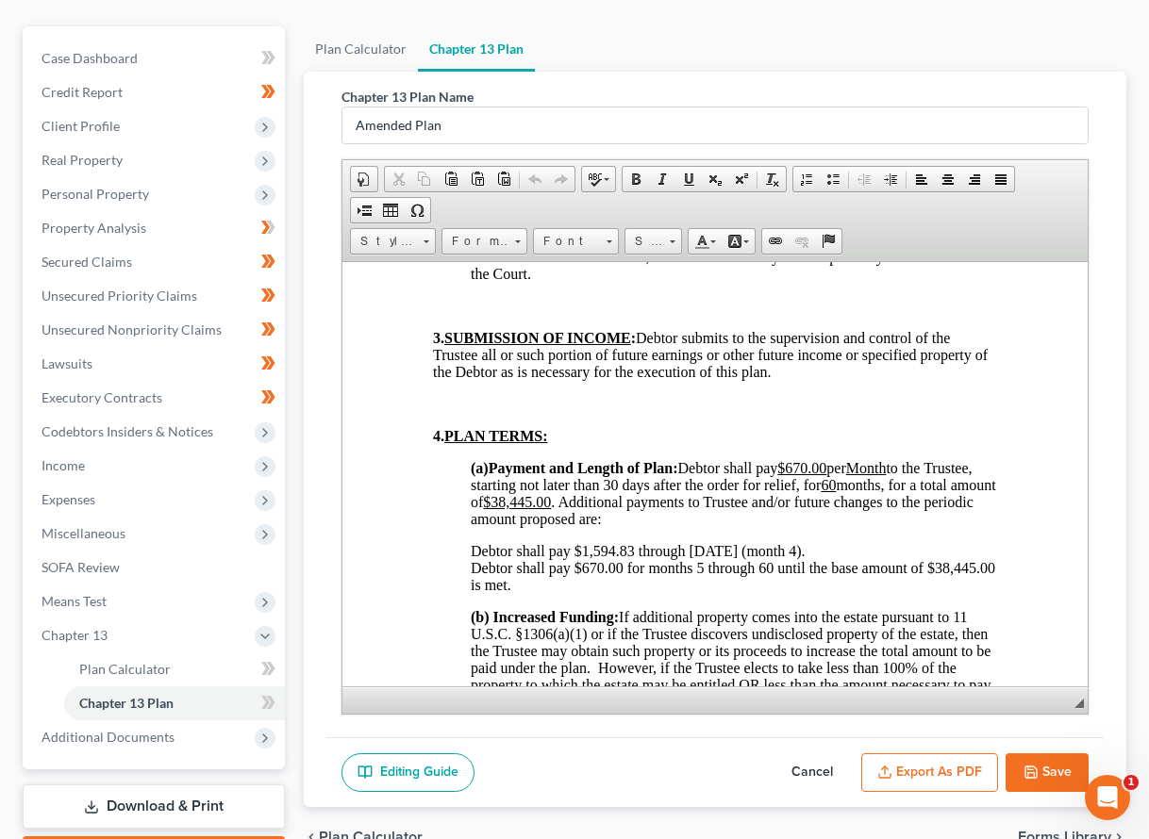
click at [1052, 776] on button "Save" at bounding box center [1046, 773] width 83 height 40
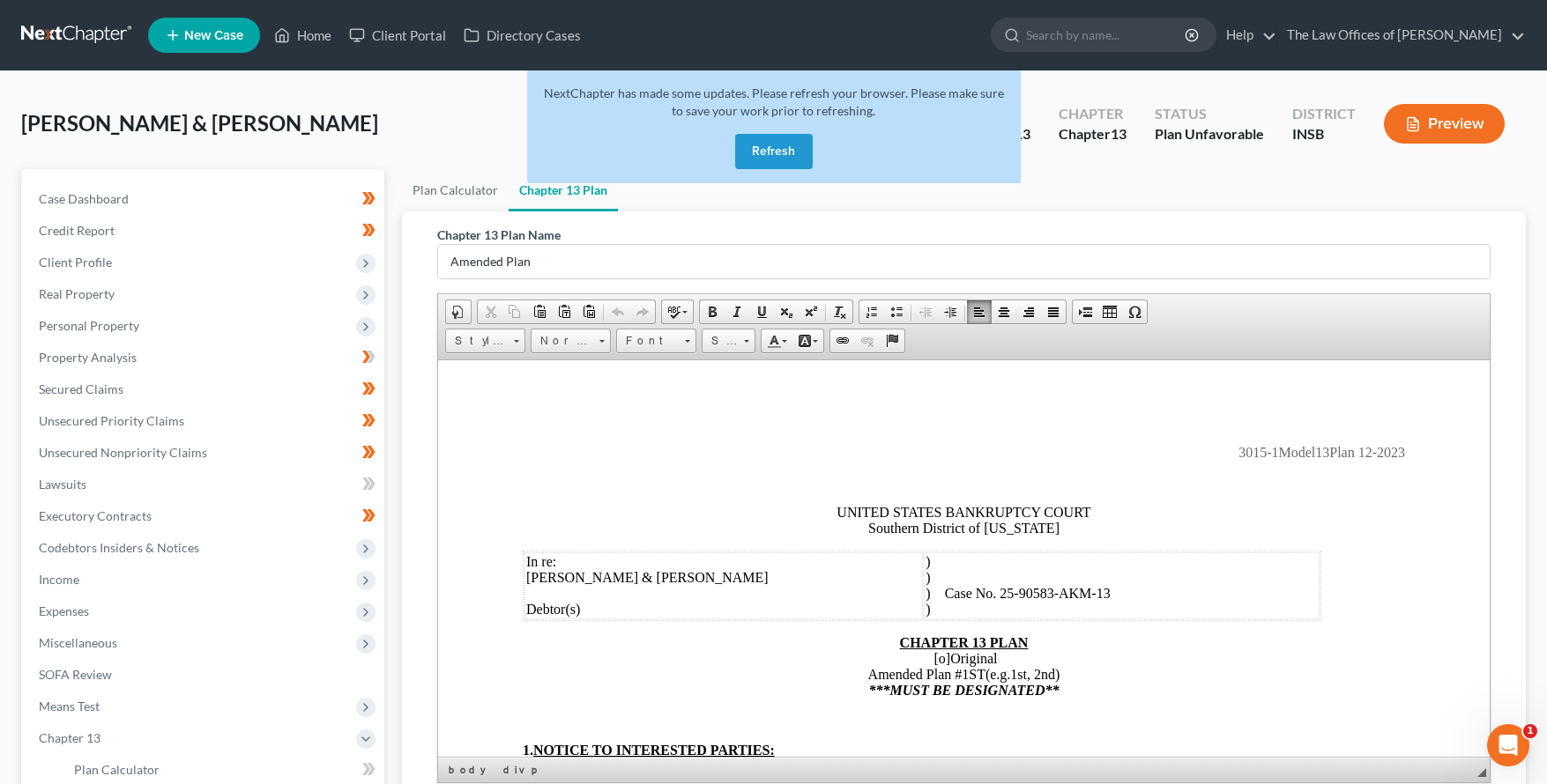
scroll to position [2471, 0]
